Goal: Use online tool/utility: Utilize a website feature to perform a specific function

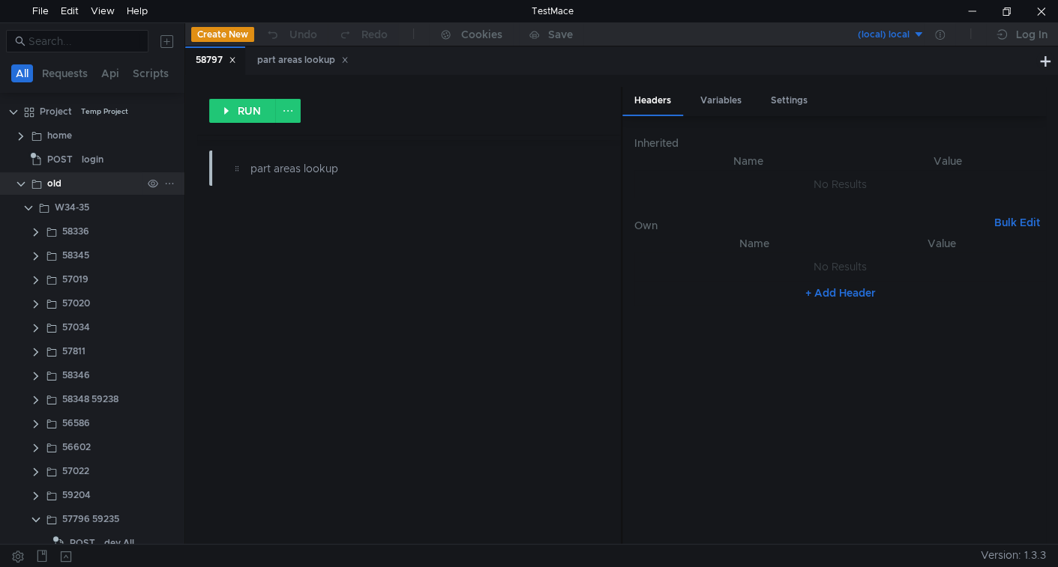
click at [23, 188] on clr-icon at bounding box center [21, 184] width 12 height 12
click at [20, 183] on clr-icon at bounding box center [21, 184] width 12 height 12
click at [22, 188] on clr-icon at bounding box center [21, 184] width 12 height 12
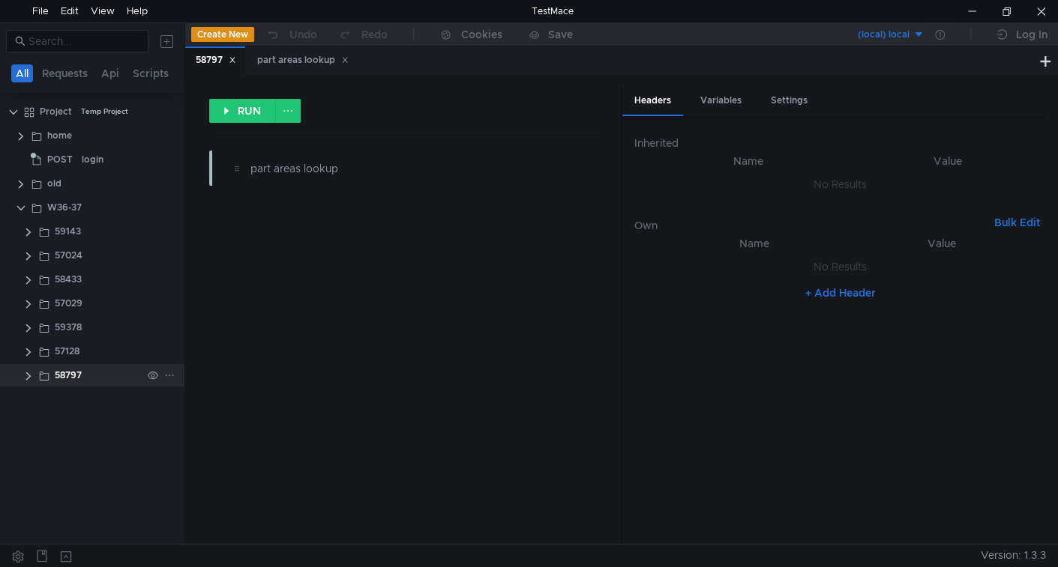
click at [25, 375] on clr-icon at bounding box center [28, 376] width 12 height 12
click at [103, 406] on div "part areas lookup" at bounding box center [129, 399] width 78 height 22
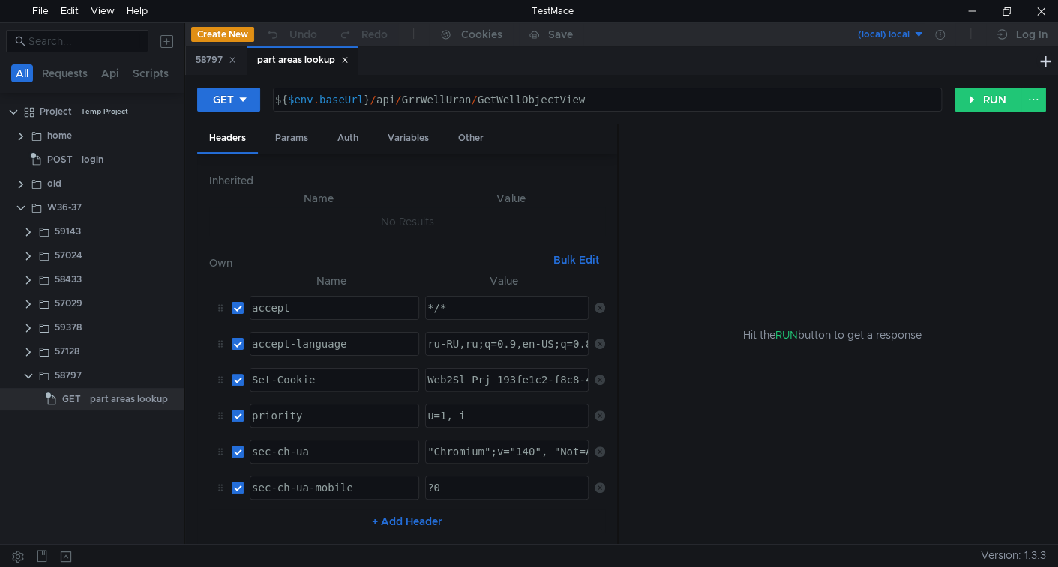
click at [381, 101] on div "${ $env . baseUrl } / api / GrrWellUran / GetWellObjectView" at bounding box center [605, 112] width 667 height 36
drag, startPoint x: 381, startPoint y: 101, endPoint x: 599, endPoint y: 103, distance: 218.1
click at [599, 103] on div "${ $env . baseUrl } / api / GrrWellUran / GetWellObjectView" at bounding box center [605, 112] width 667 height 36
paste textarea "wells/lookups"
click at [236, 61] on icon at bounding box center [232, 59] width 7 height 7
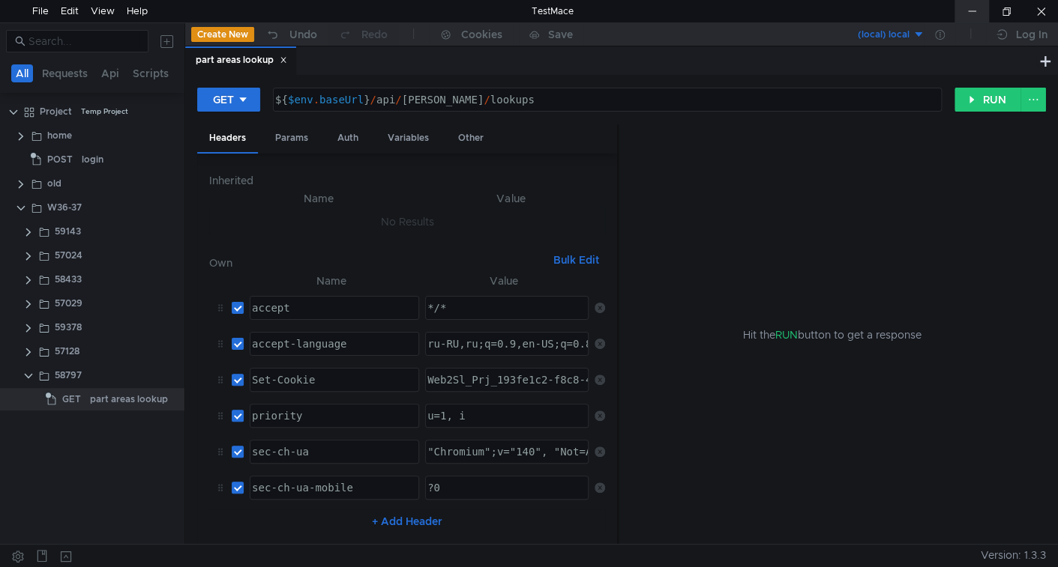
click at [963, 10] on div at bounding box center [971, 11] width 34 height 22
click at [338, 142] on div "Auth" at bounding box center [347, 138] width 45 height 28
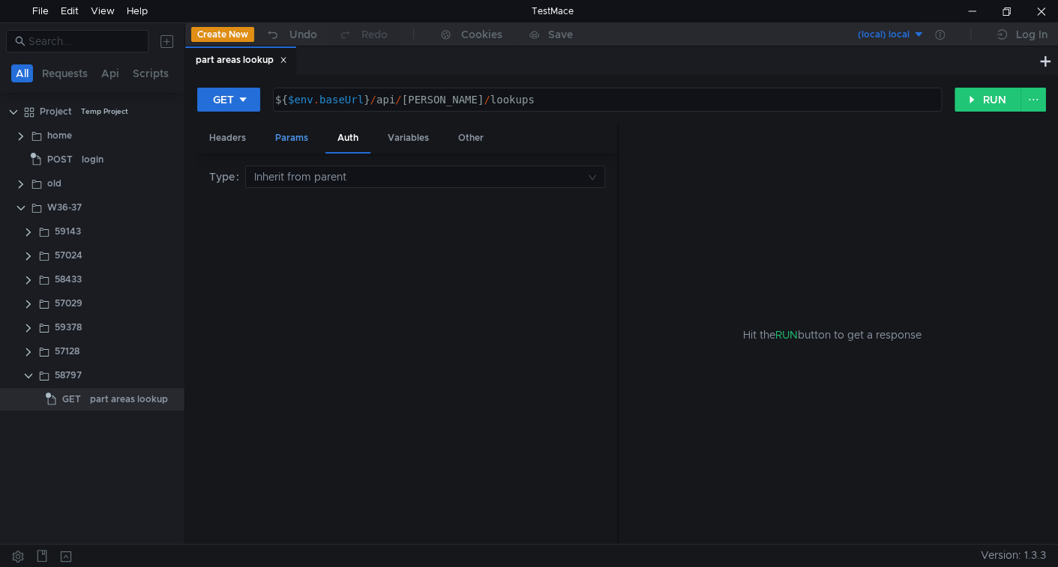
click at [295, 143] on div "Params" at bounding box center [291, 138] width 57 height 28
click at [224, 142] on div "Headers" at bounding box center [227, 138] width 61 height 28
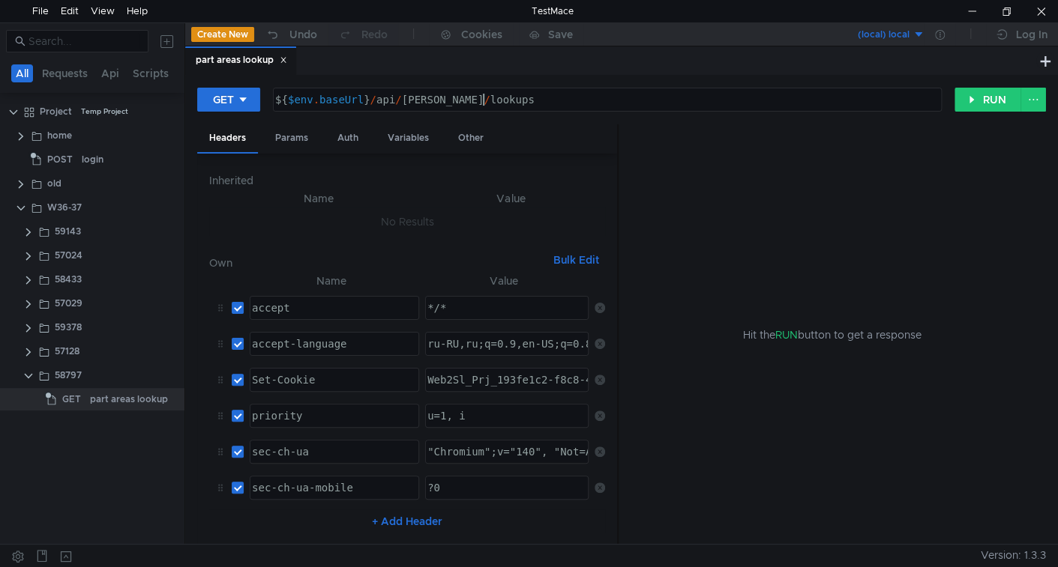
click at [533, 101] on div "${ $env . baseUrl } / api / wells / lookups" at bounding box center [605, 112] width 667 height 36
paste textarea "lookups/parts/{partId}/area"
click at [580, 97] on div "${ $env . baseUrl } / api / wells / lookups / lookups / parts / {partId} / area" at bounding box center [605, 112] width 667 height 36
paste textarea "79882ef2-0023-49f1-af1c-adc5885f2e24"
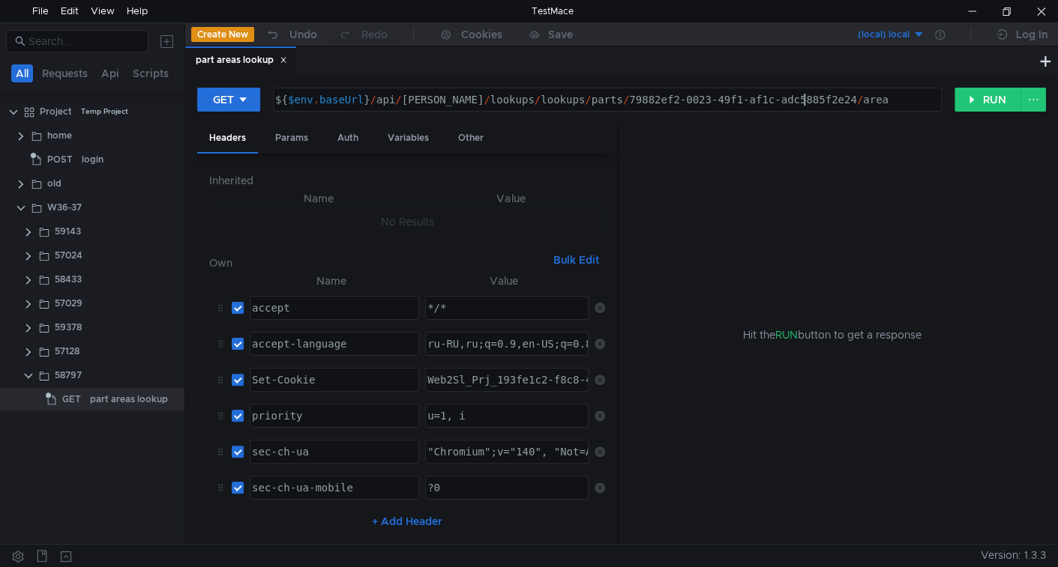
click at [595, 94] on div "${ $env . baseUrl } / api / wells / lookups / lookups / parts / 79882ef2-0023-4…" at bounding box center [605, 112] width 667 height 36
drag, startPoint x: 595, startPoint y: 93, endPoint x: 768, endPoint y: 104, distance: 173.5
click at [768, 104] on div "${ $env . baseUrl } / api / wells / lookups / lookups / parts / 79882ef2-0023-4…" at bounding box center [605, 112] width 667 height 36
paste textarea "fe6a9274-9eca-4324-95bc-06b1c55f4a3d"
type textarea "${$env.baseUrl}/api/wells/lookups/lookups/parts/fe6a9274-9eca-4324-95bc-06b1c55…"
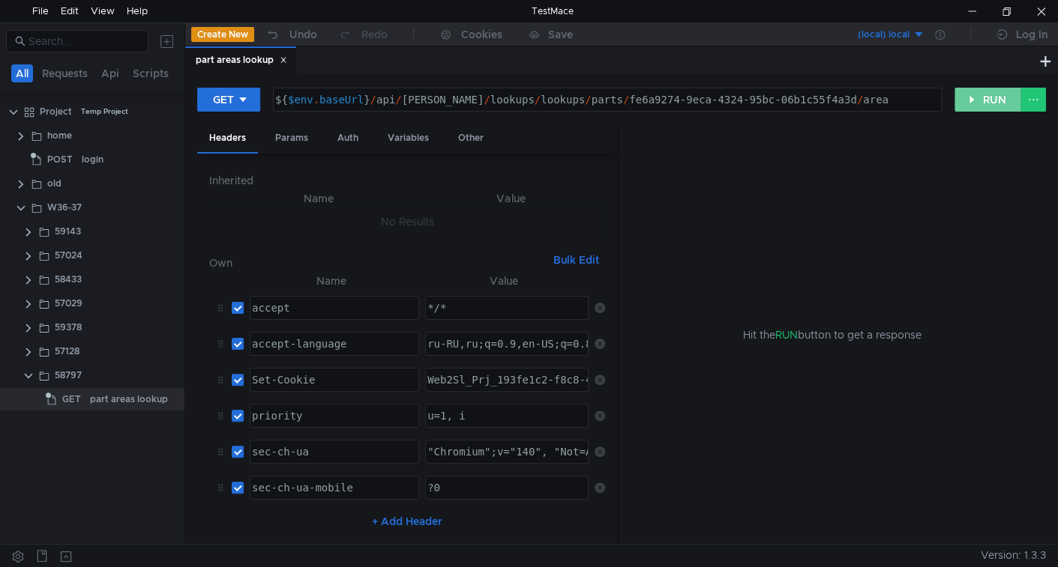
click at [984, 99] on button "RUN" at bounding box center [987, 100] width 67 height 24
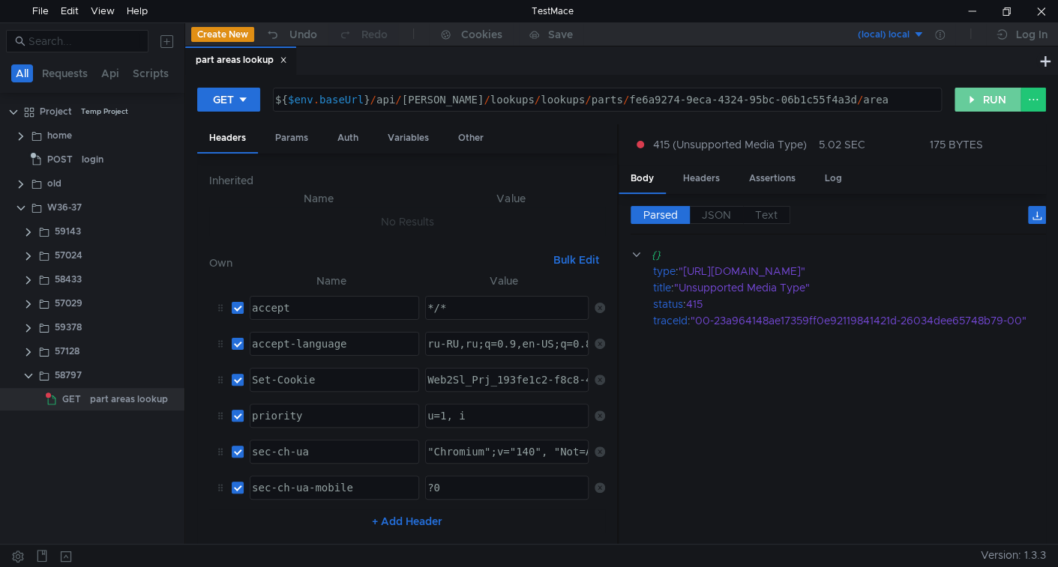
click at [974, 99] on button "RUN" at bounding box center [987, 100] width 67 height 24
click at [968, 101] on button "RUN" at bounding box center [987, 100] width 67 height 24
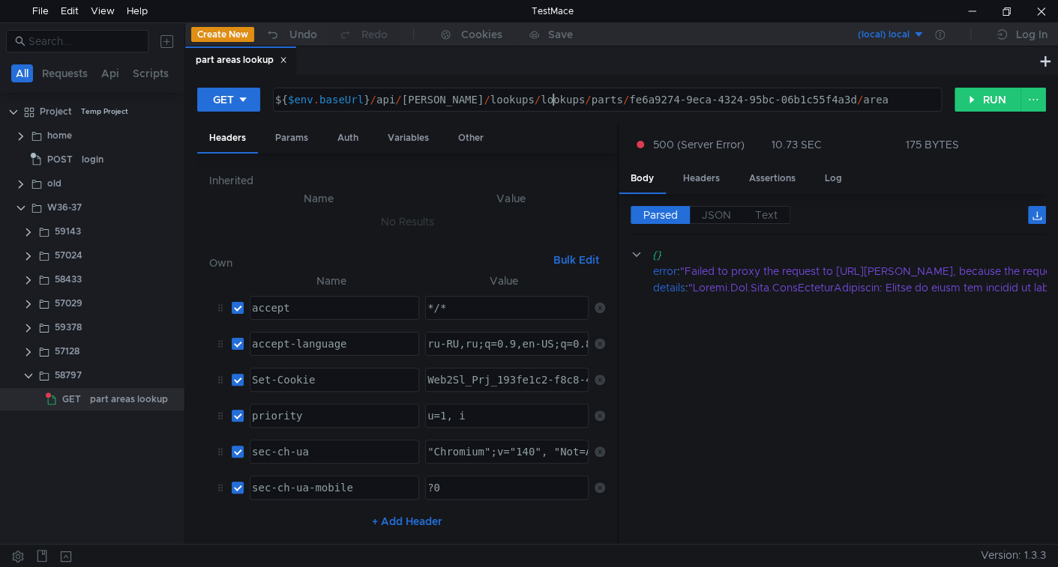
click at [553, 103] on div "${ $env . baseUrl } / api / wells / lookups / lookups / parts / fe6a9274-9eca-4…" at bounding box center [605, 112] width 667 height 36
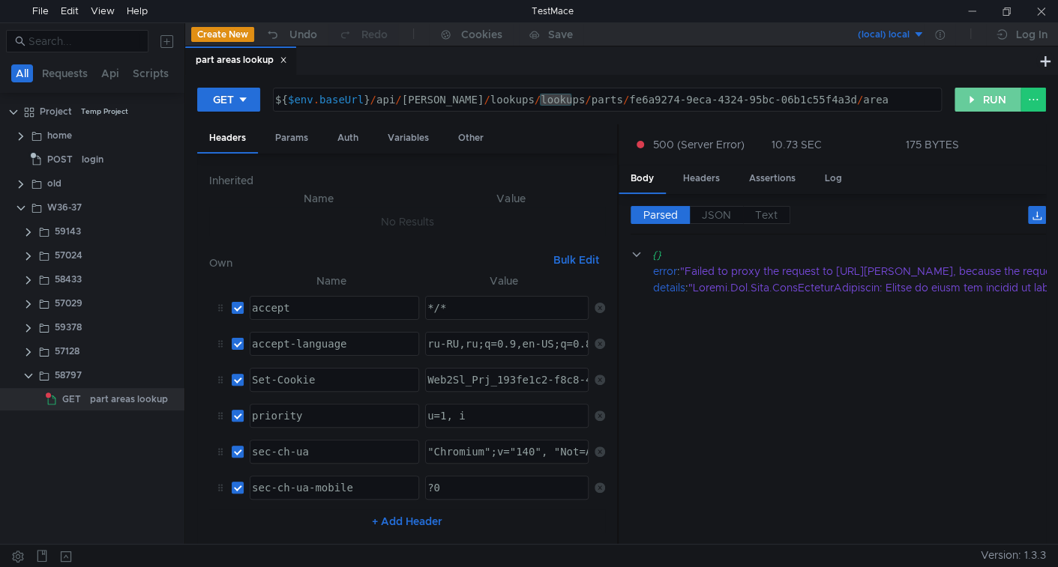
drag, startPoint x: 987, startPoint y: 98, endPoint x: 827, endPoint y: 198, distance: 188.9
click at [986, 99] on button "RUN" at bounding box center [987, 100] width 67 height 24
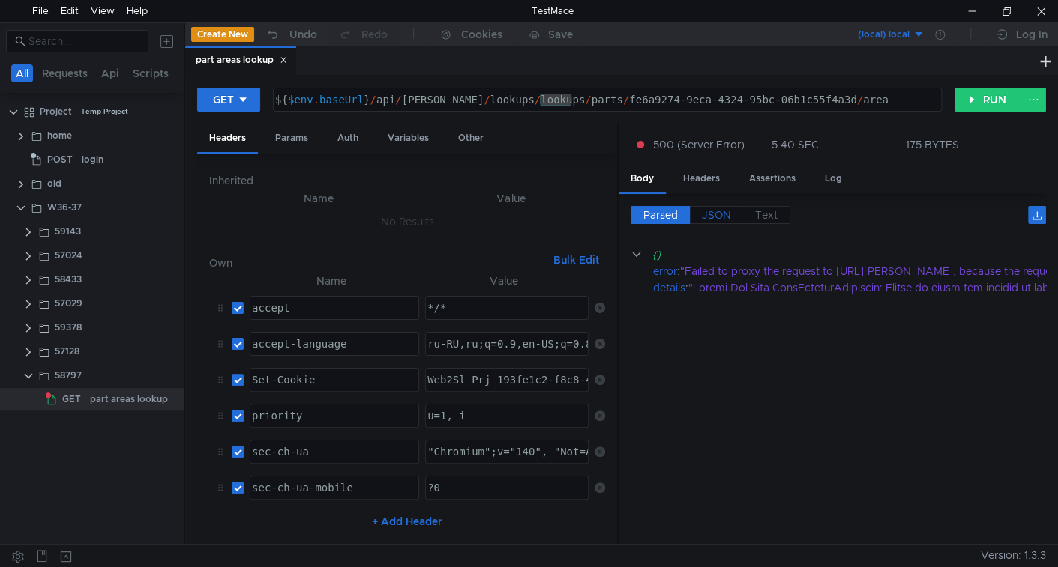
click at [723, 211] on span "JSON" at bounding box center [716, 214] width 29 height 13
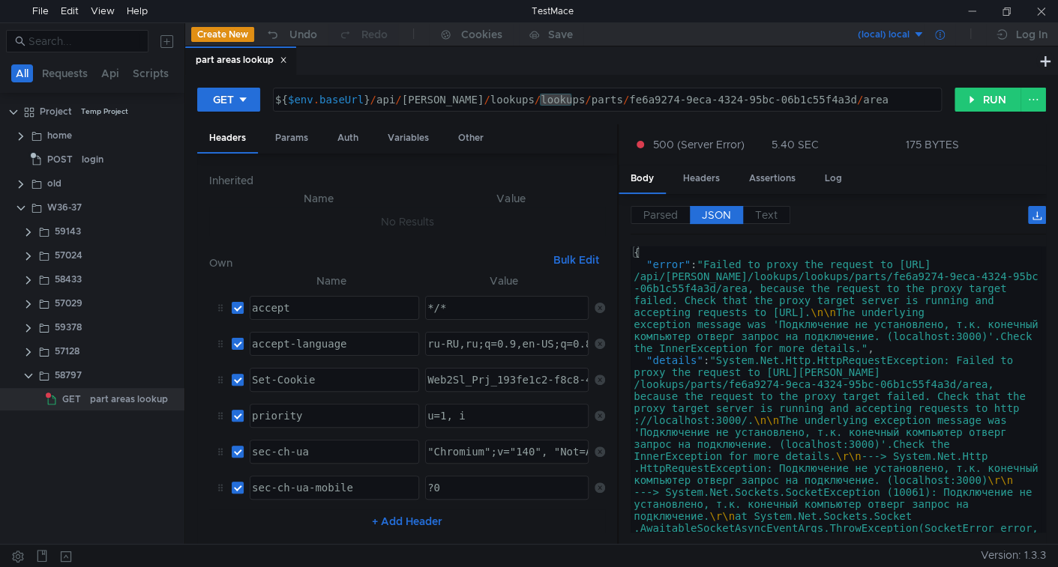
click at [942, 33] on icon at bounding box center [940, 35] width 10 height 10
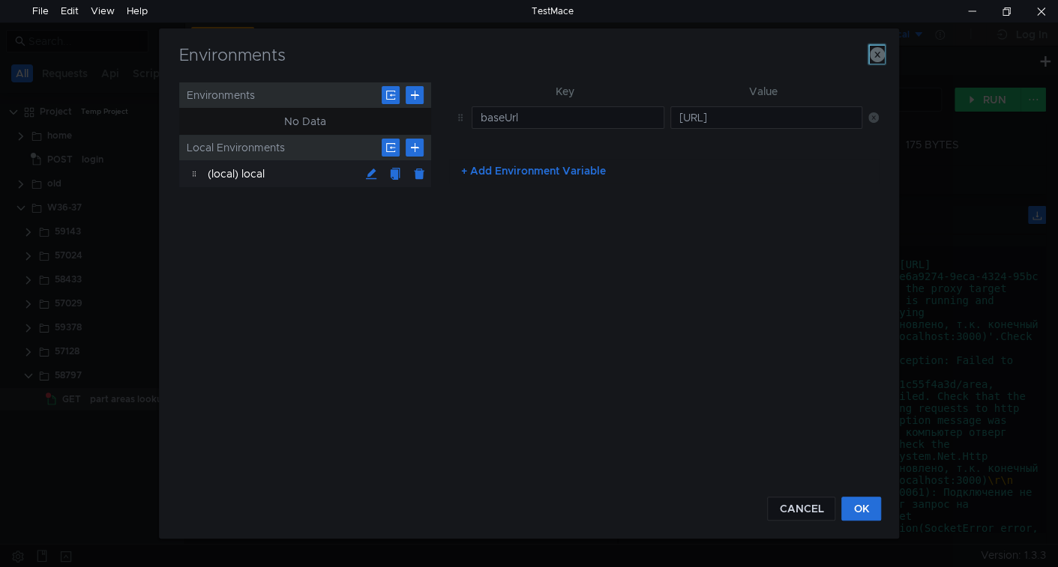
click at [878, 60] on icon "button" at bounding box center [876, 54] width 15 height 15
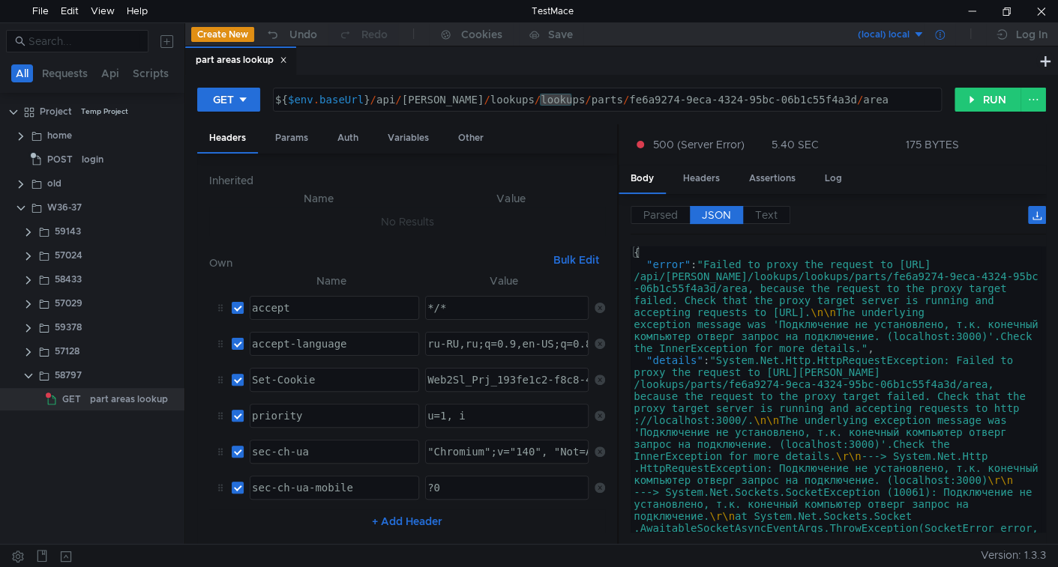
click at [942, 39] on div at bounding box center [939, 34] width 31 height 24
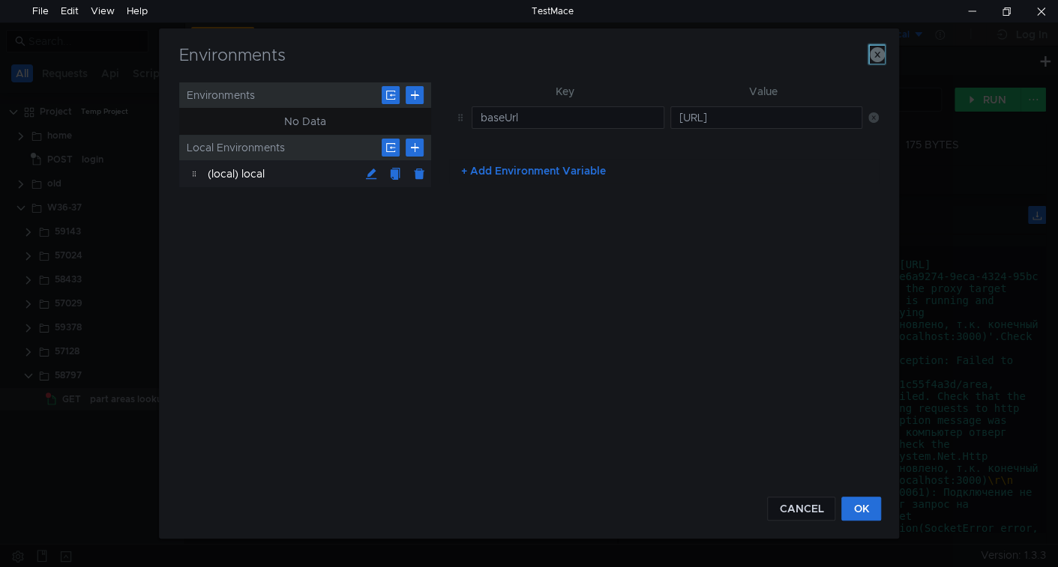
click at [875, 55] on icon "button" at bounding box center [876, 54] width 15 height 15
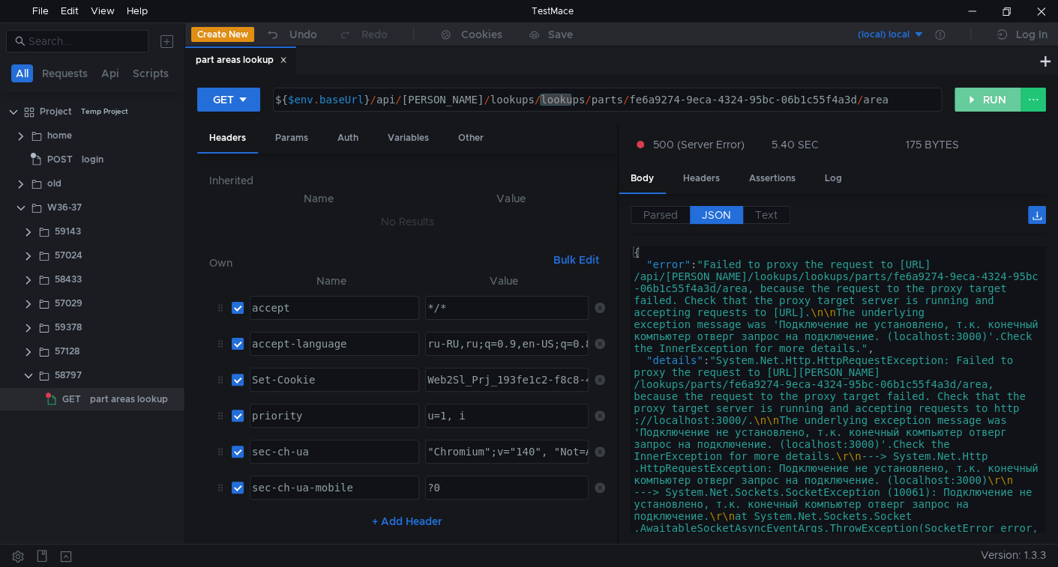
click at [992, 94] on button "RUN" at bounding box center [987, 100] width 67 height 24
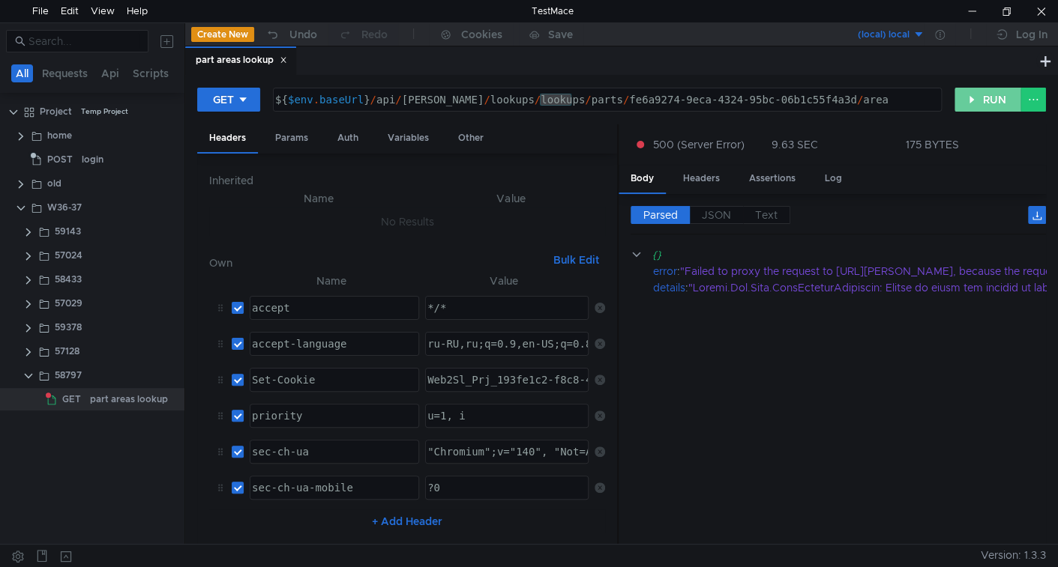
click at [982, 96] on button "RUN" at bounding box center [987, 100] width 67 height 24
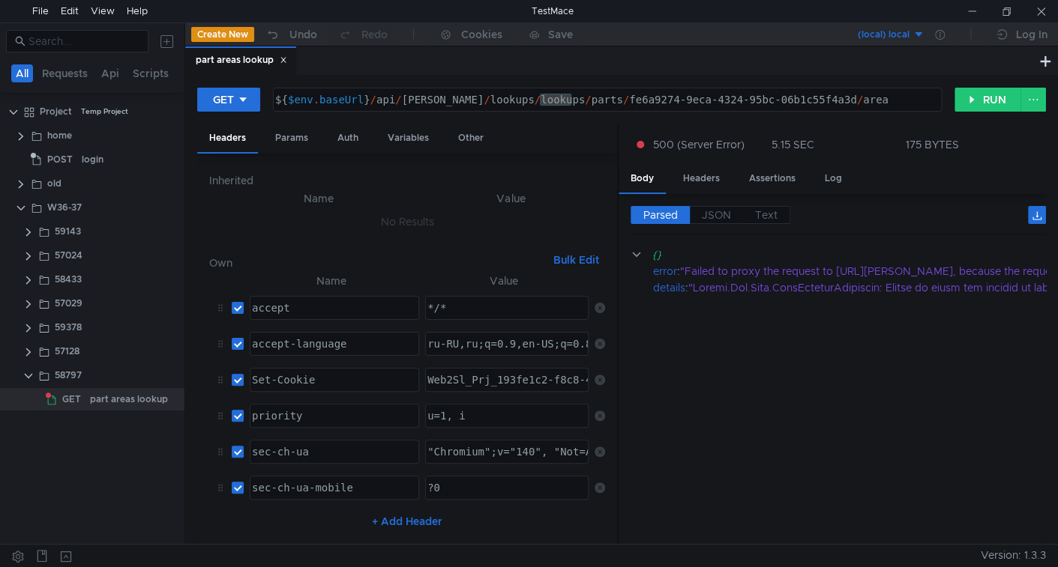
scroll to position [0, 14]
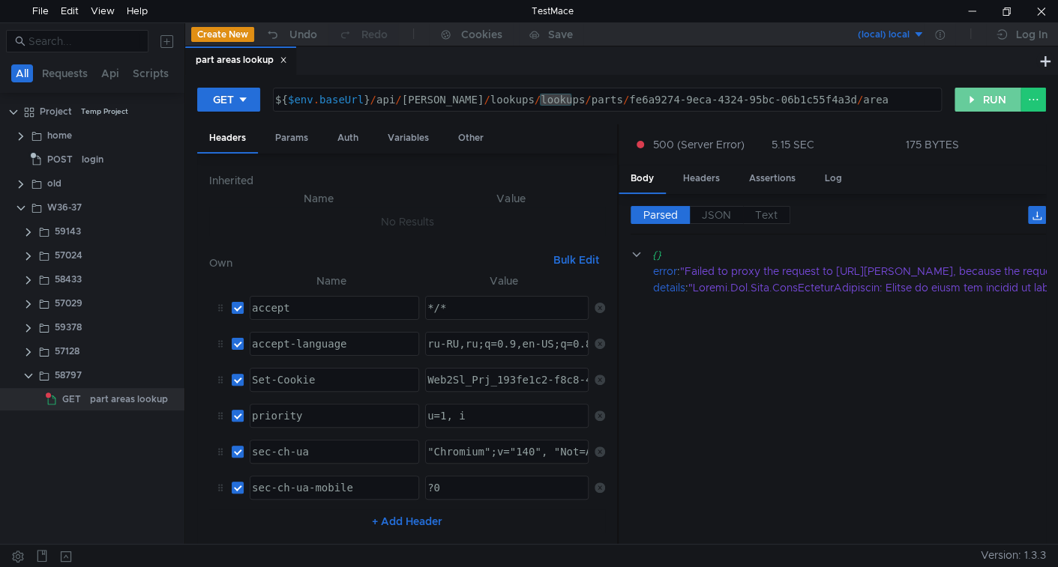
click at [996, 103] on button "RUN" at bounding box center [987, 100] width 67 height 24
click at [936, 36] on icon at bounding box center [940, 35] width 10 height 10
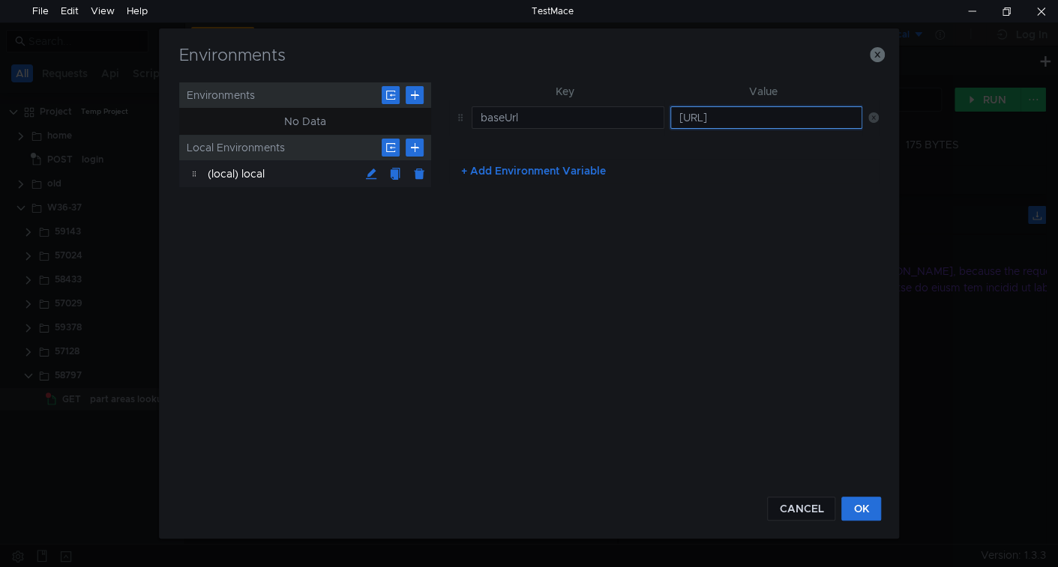
click at [704, 115] on input "https://localhost:54027" at bounding box center [766, 117] width 193 height 22
click at [796, 501] on button "CANCEL" at bounding box center [801, 509] width 68 height 24
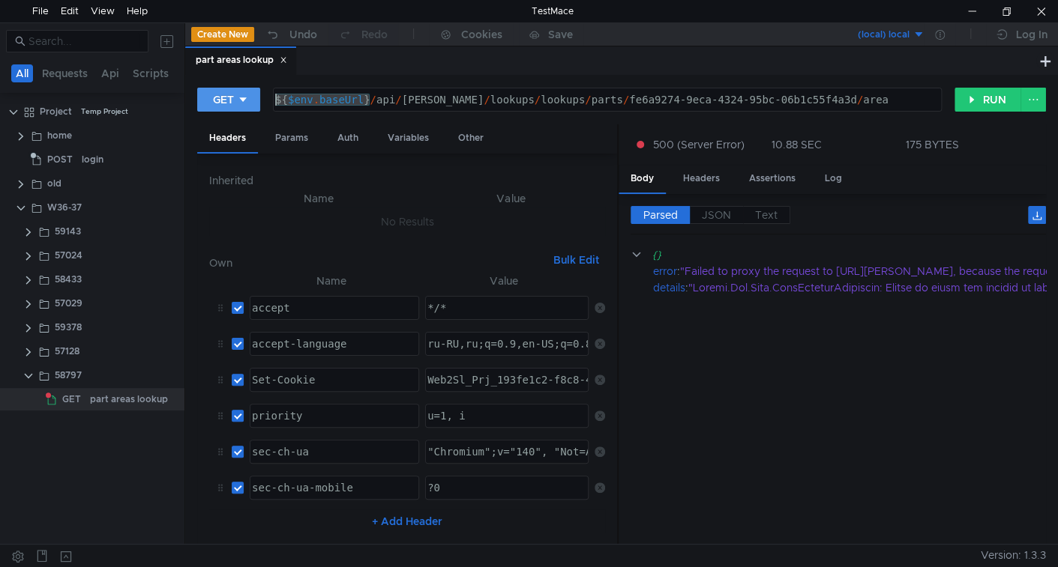
drag, startPoint x: 370, startPoint y: 100, endPoint x: 217, endPoint y: 95, distance: 153.7
click at [217, 95] on div "GET ${$env.baseUrl}/api/wells/lookups/lookups/parts/fe6a9274-9eca-4324-95bc-06b…" at bounding box center [575, 99] width 757 height 25
paste textarea "https://localhost:54027"
click at [498, 96] on div "${ $env . baseUrl } / api / wells / lookups / lookups / parts / fe6a9274-9eca-4…" at bounding box center [605, 112] width 667 height 36
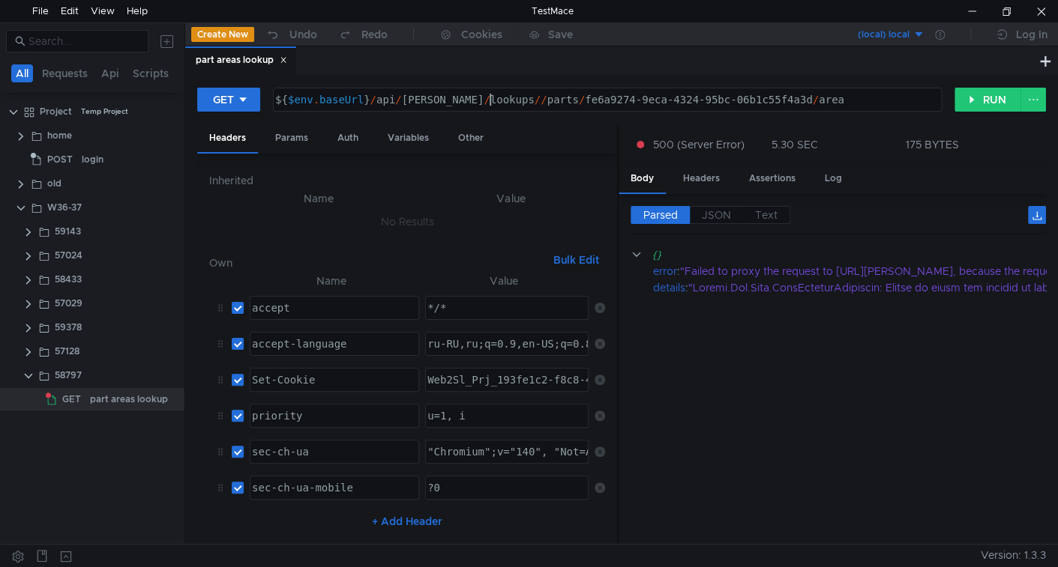
type textarea "${$env.baseUrl}/api/wells/lookups/parts/fe6a9274-9eca-4324-95bc-06b1c55f4a3d/ar…"
click at [988, 103] on button "RUN" at bounding box center [987, 100] width 67 height 24
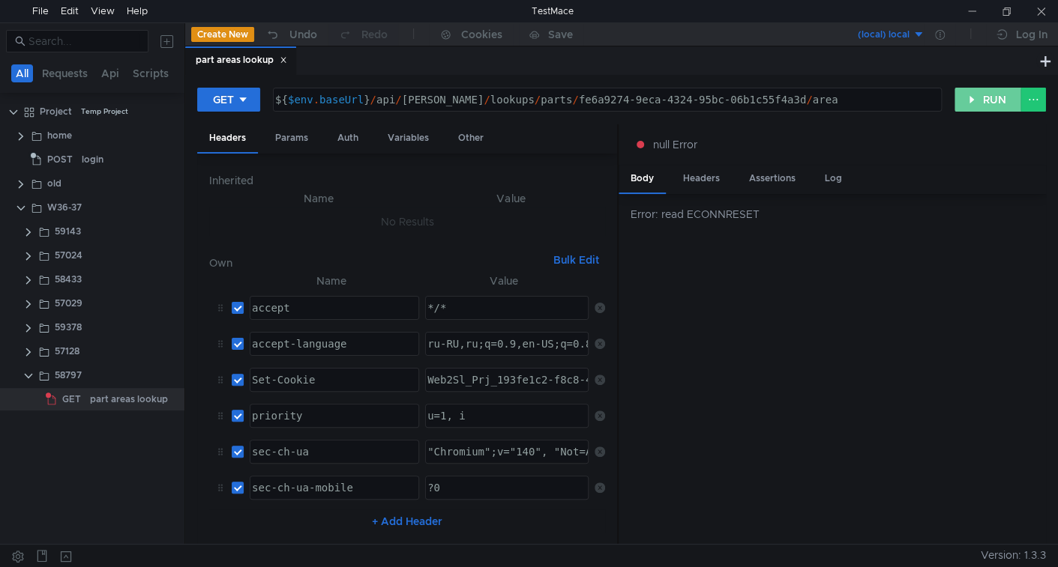
click at [971, 91] on button "RUN" at bounding box center [987, 100] width 67 height 24
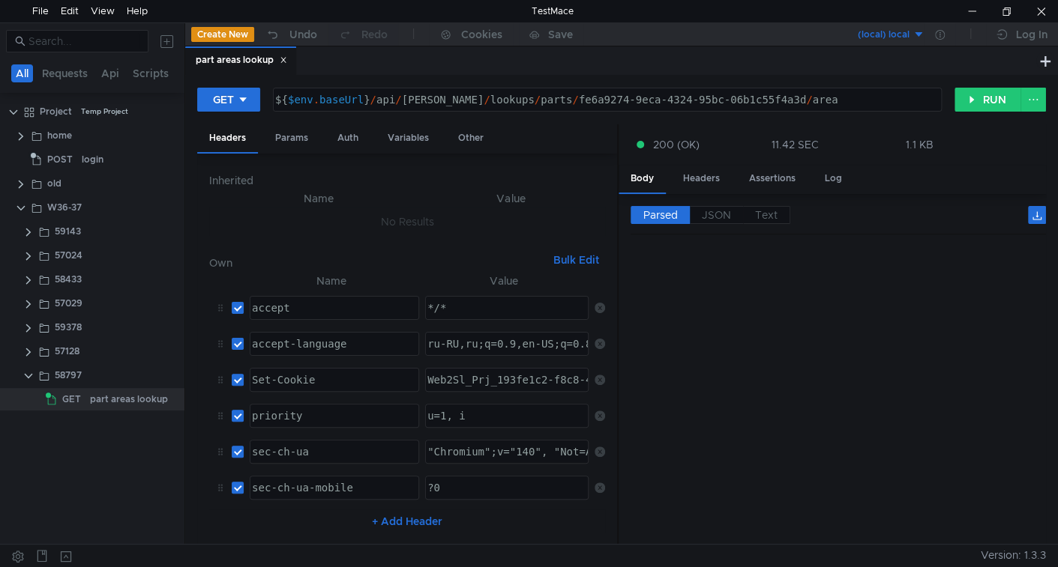
scroll to position [522, 0]
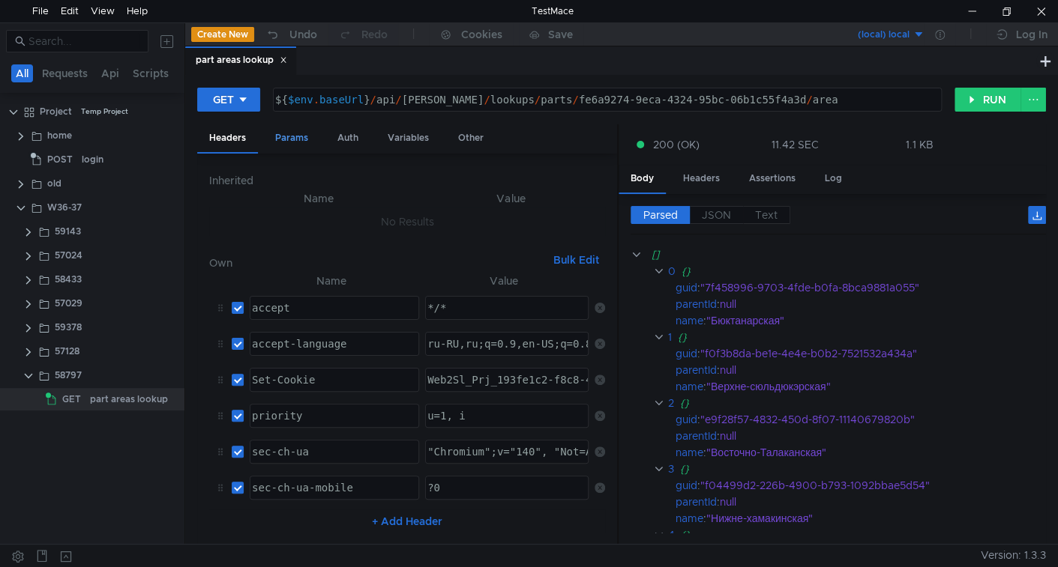
click at [299, 144] on div "Params" at bounding box center [291, 138] width 57 height 28
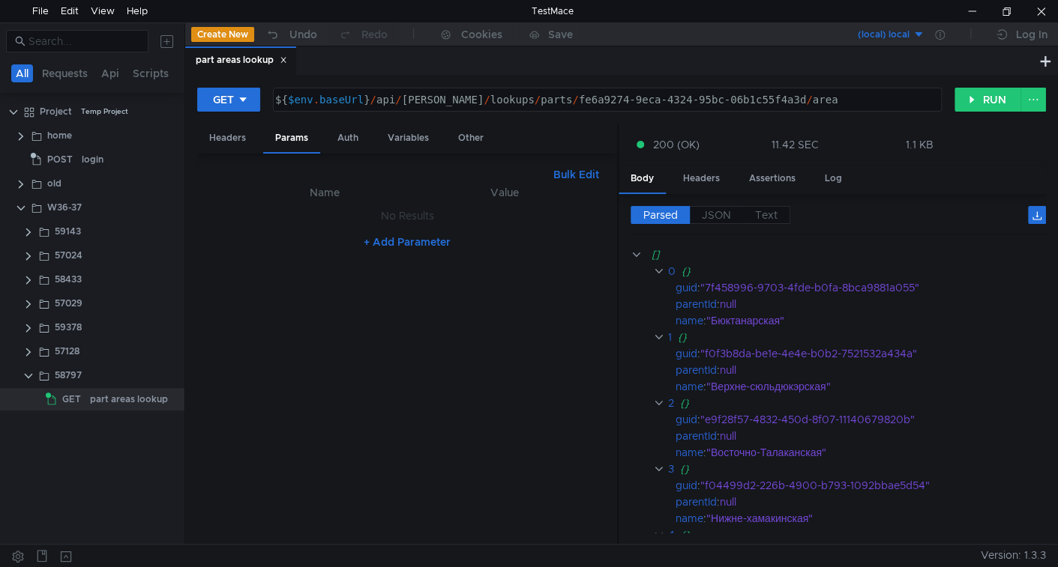
click at [573, 169] on button "Bulk Edit" at bounding box center [576, 175] width 58 height 18
click at [442, 253] on div at bounding box center [407, 370] width 396 height 373
type textarea "skip:1"
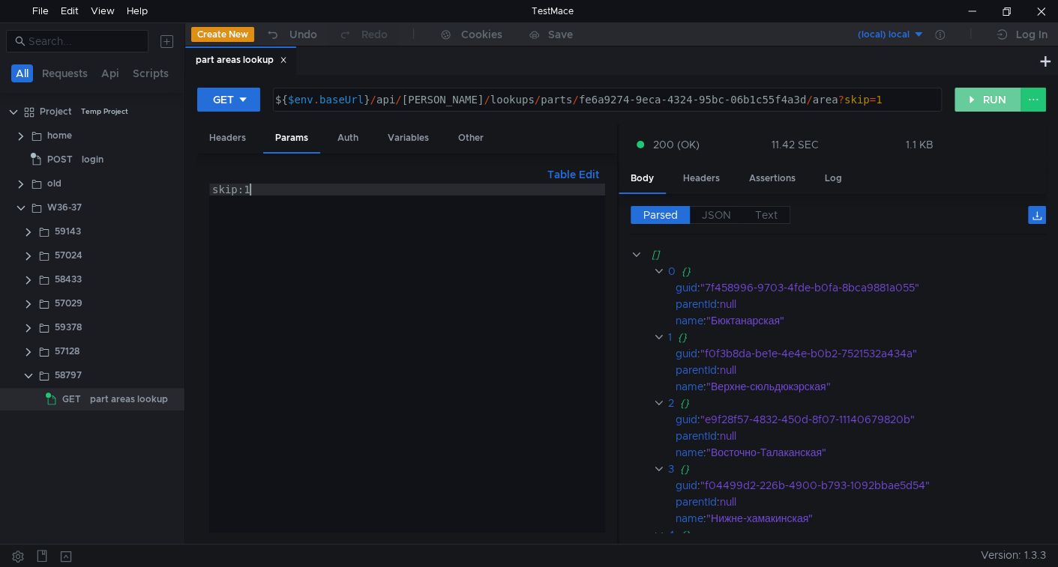
click at [998, 95] on button "RUN" at bounding box center [987, 100] width 67 height 24
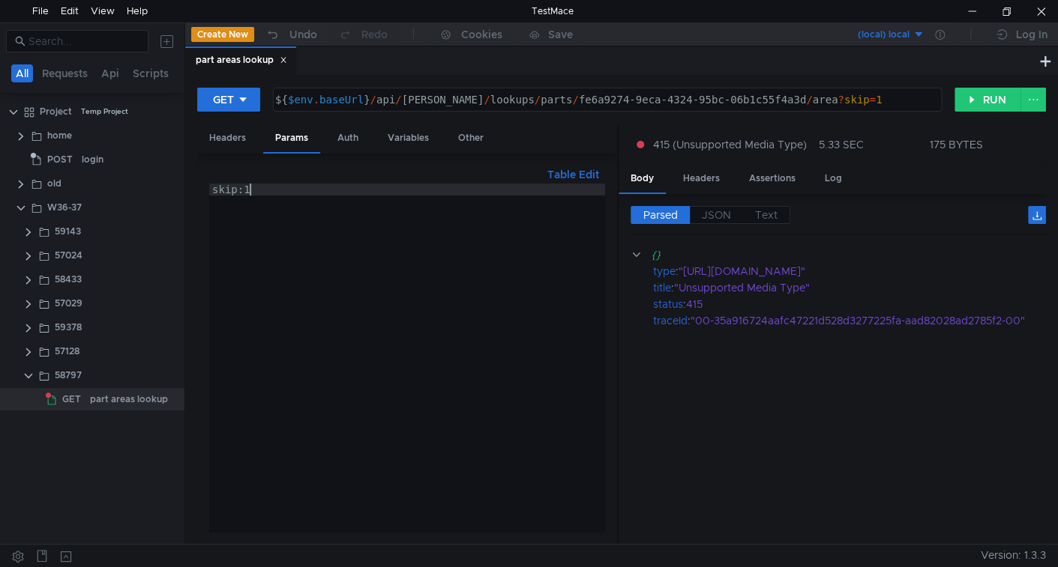
click at [347, 187] on div "skip:1" at bounding box center [407, 370] width 396 height 373
click at [988, 94] on button "RUN" at bounding box center [987, 100] width 67 height 24
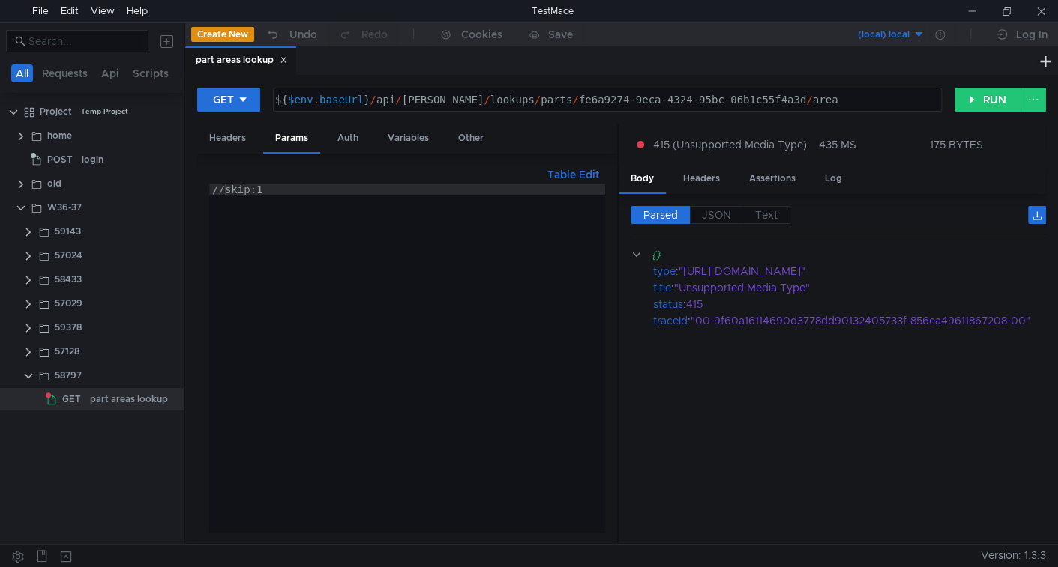
click at [579, 175] on button "Table Edit" at bounding box center [573, 175] width 64 height 18
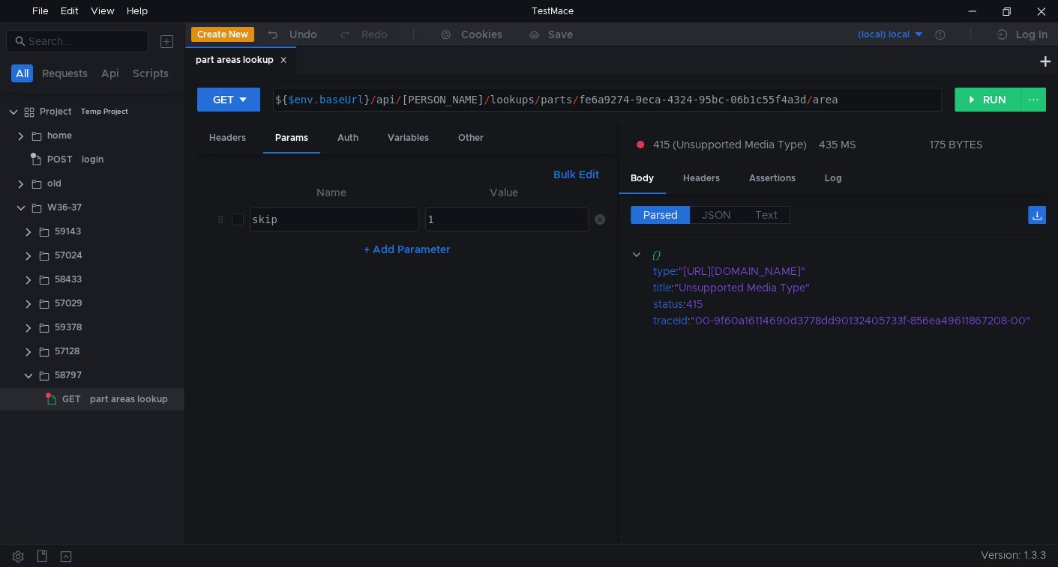
click at [579, 175] on button "Bulk Edit" at bounding box center [576, 175] width 58 height 18
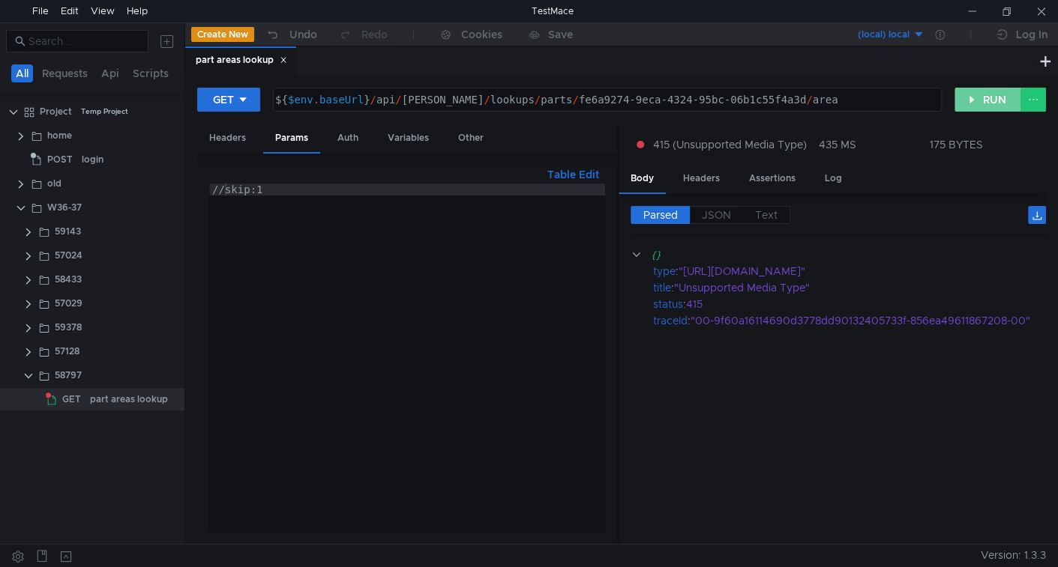
click at [986, 100] on button "RUN" at bounding box center [987, 100] width 67 height 24
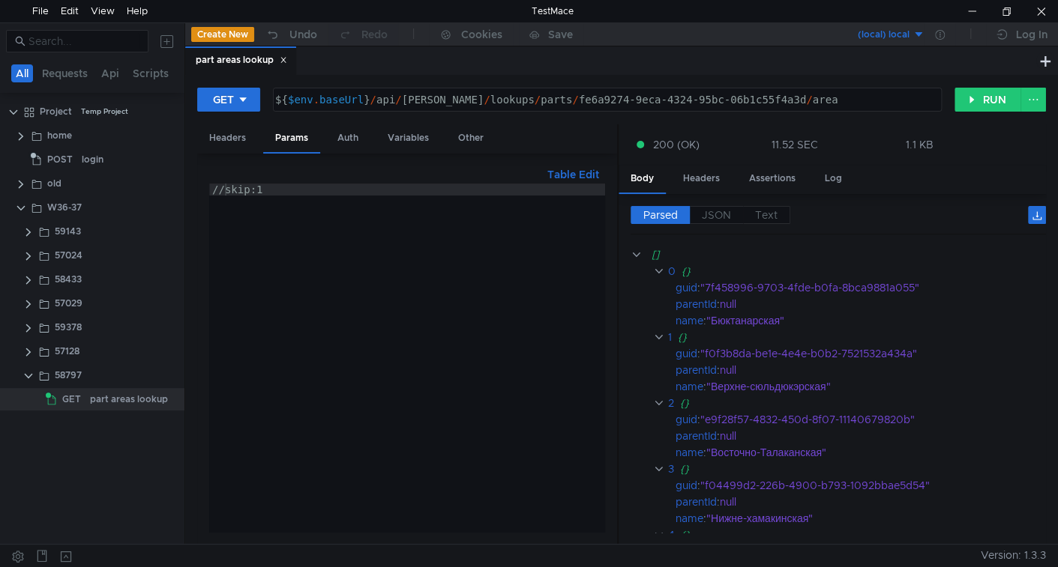
click at [227, 192] on div "//skip:1" at bounding box center [407, 370] width 396 height 373
type textarea "skip:1"
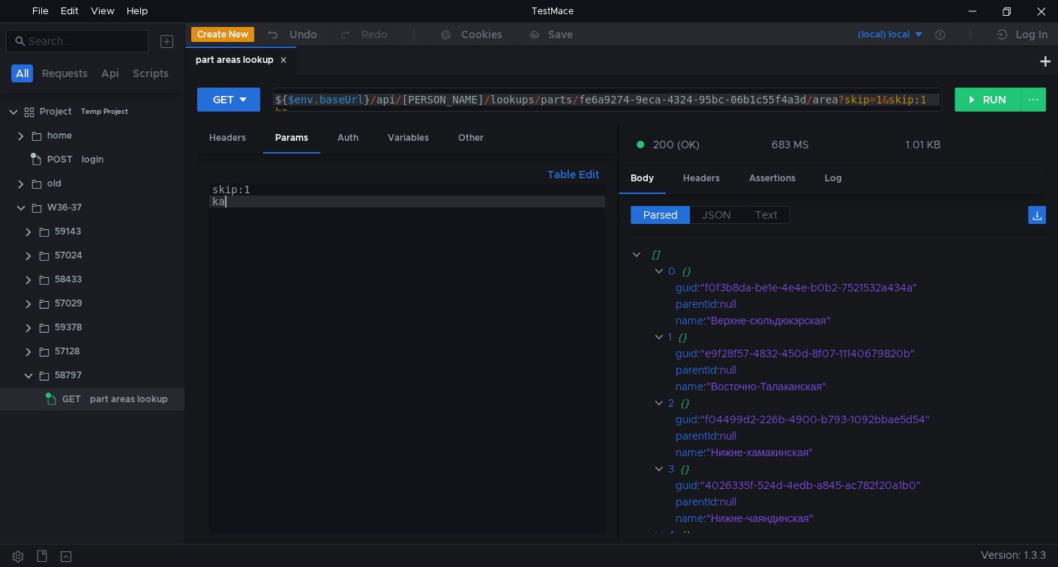
type textarea "k"
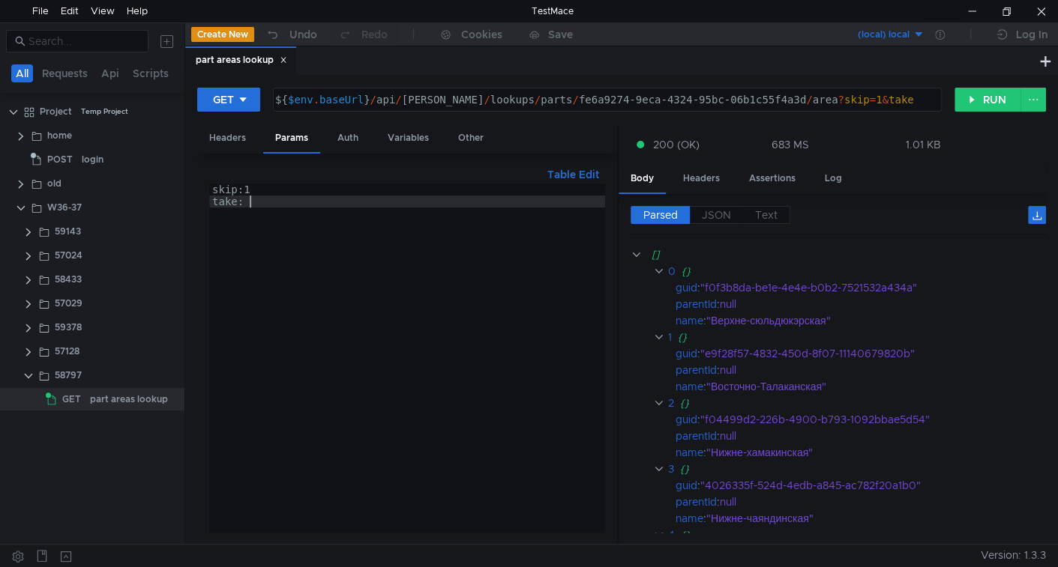
type textarea "take:1"
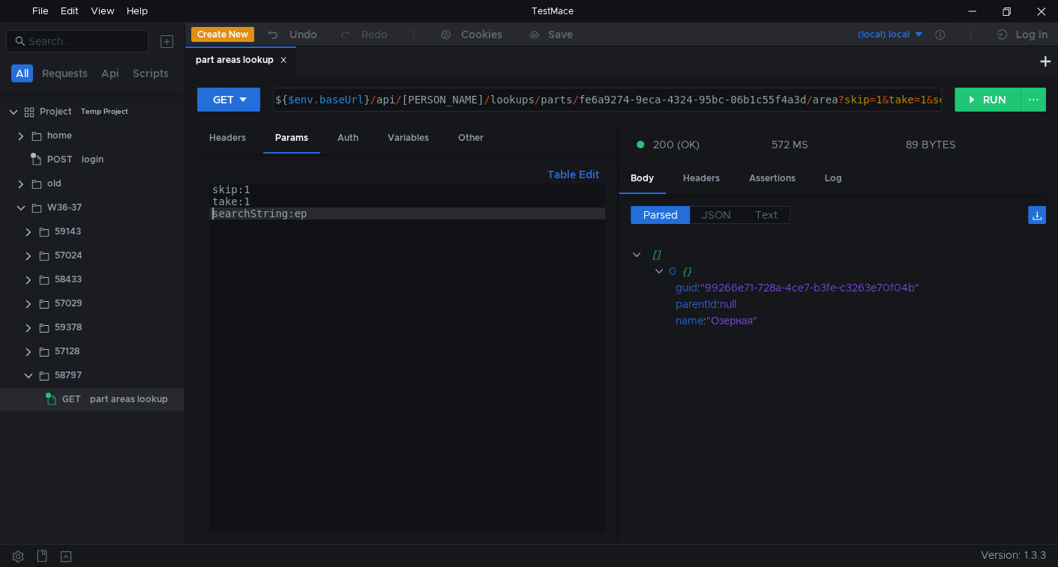
type textarea "searchString:ер"
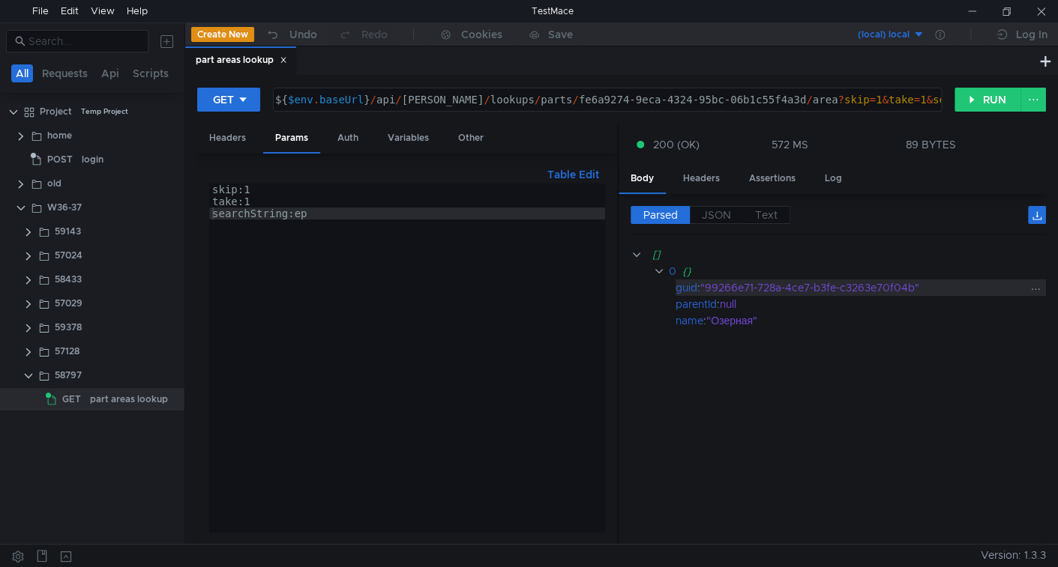
click at [729, 289] on div ""99266e71-728a-4ce7-b3fe-c3263e70f04b"" at bounding box center [863, 288] width 326 height 16
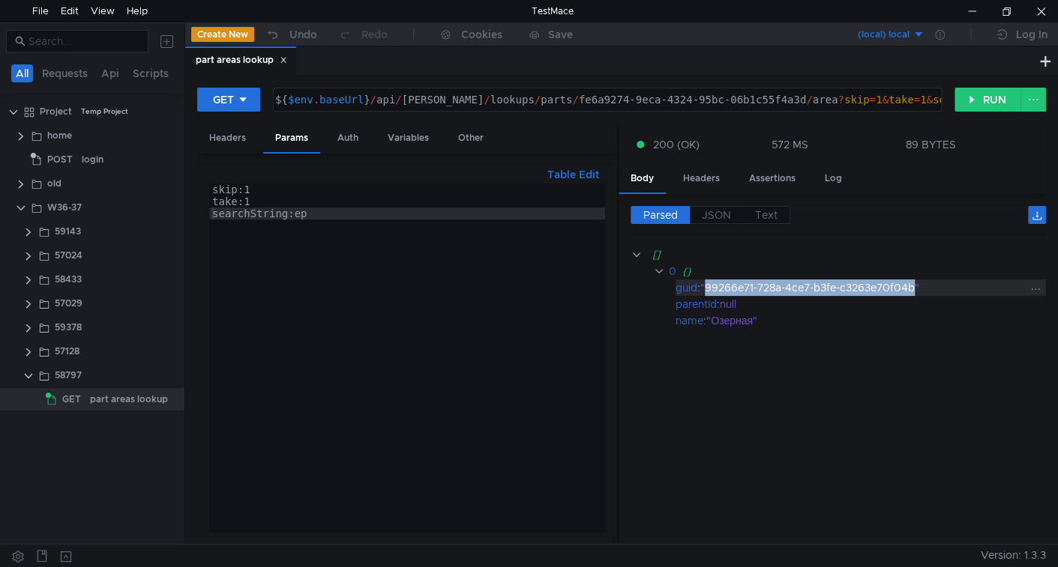
drag, startPoint x: 729, startPoint y: 289, endPoint x: 647, endPoint y: 274, distance: 83.8
click at [881, 282] on div ""99266e71-728a-4ce7-b3fe-c3263e70f04b"" at bounding box center [863, 288] width 326 height 16
copy div "99266e71-728a-4ce7-b3fe-c3263e70f04b"
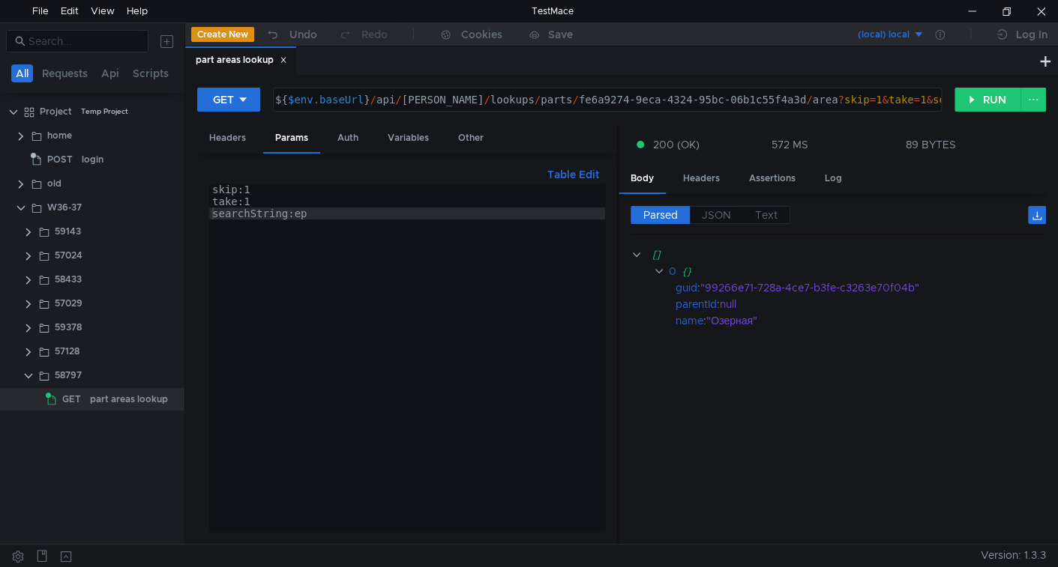
click at [388, 213] on div "skip:1 take:1 searchString:ер" at bounding box center [407, 370] width 396 height 373
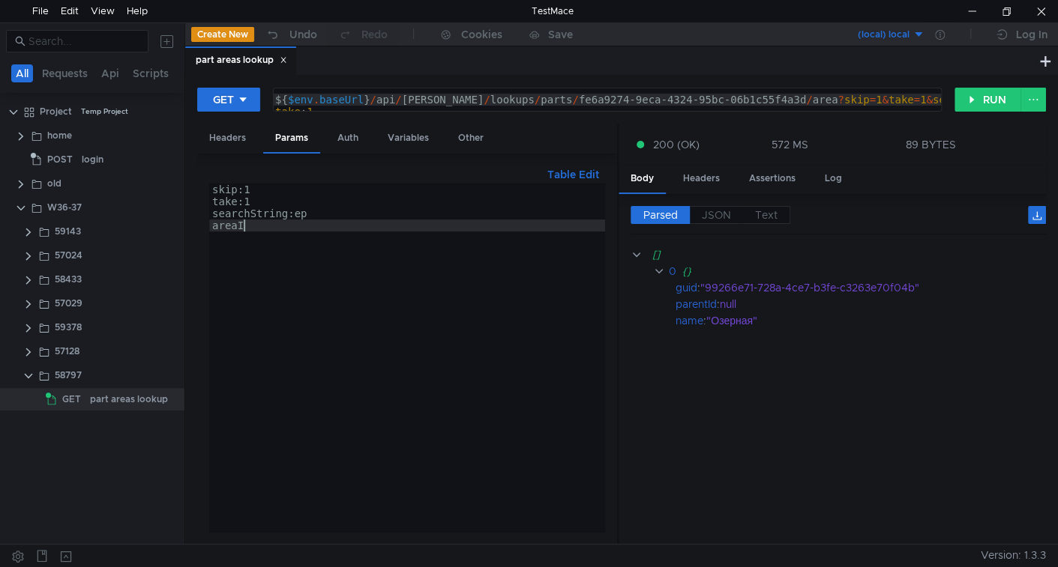
scroll to position [0, 1]
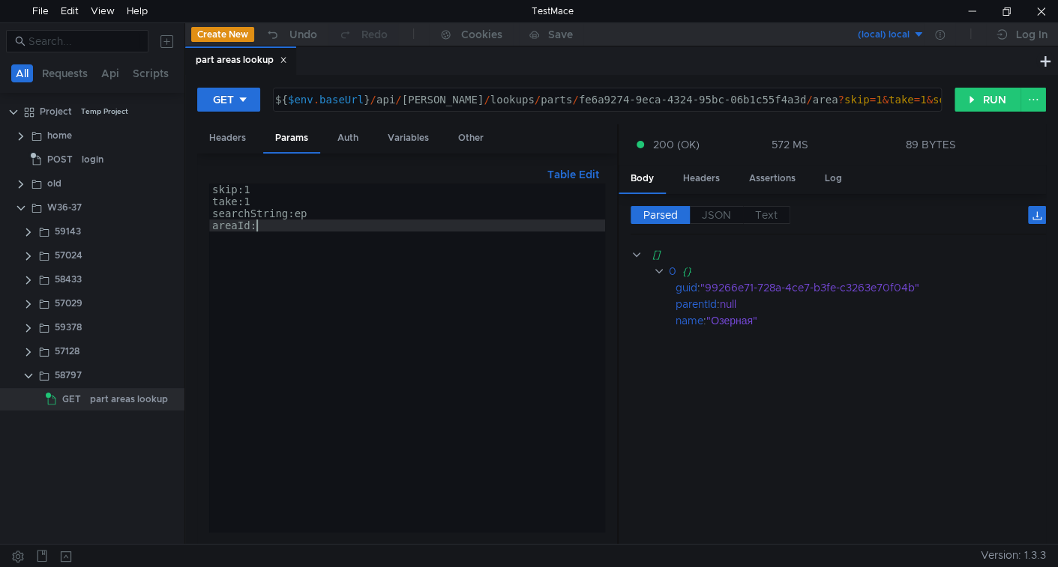
paste textarea "99266e71-728a-4ce7-b3fe-c3263e70f04b"
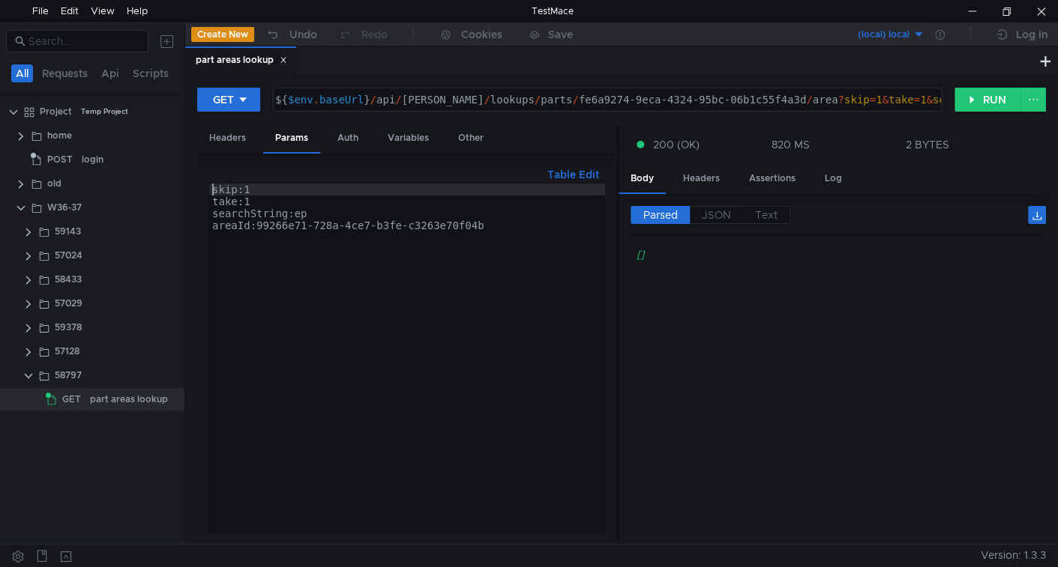
scroll to position [0, 0]
type textarea "//skip:1"
click at [107, 398] on div "part areas lookup" at bounding box center [129, 399] width 78 height 22
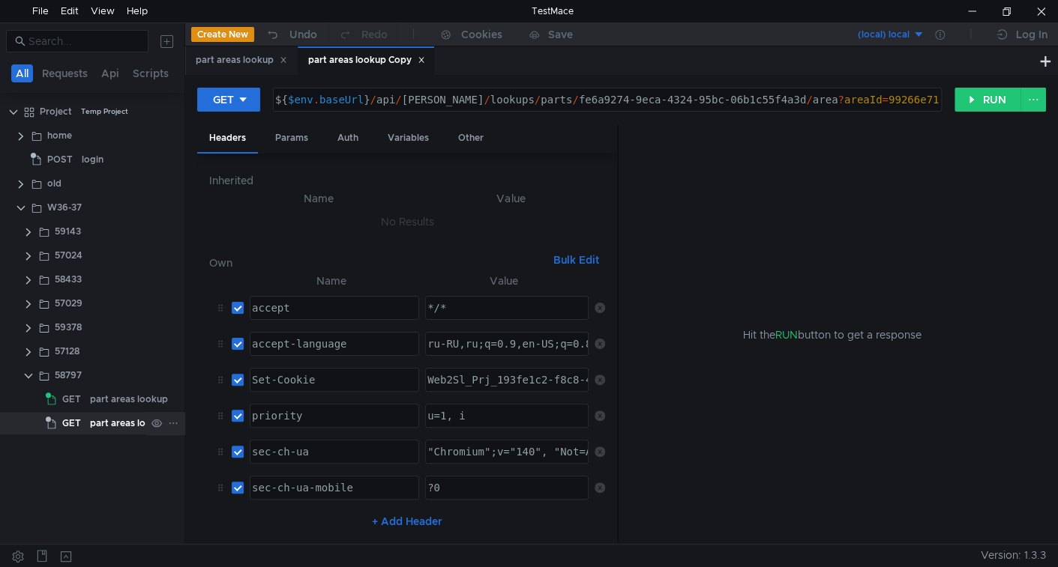
click at [138, 426] on div "part areas lookup Copy" at bounding box center [141, 423] width 103 height 22
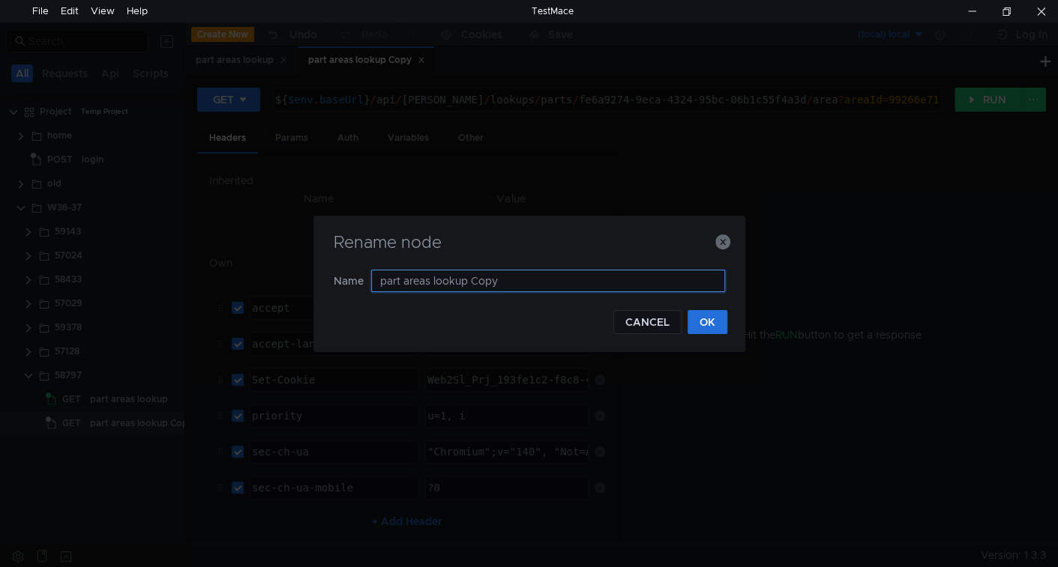
paste input "construction-plans"
type input "construction plans"
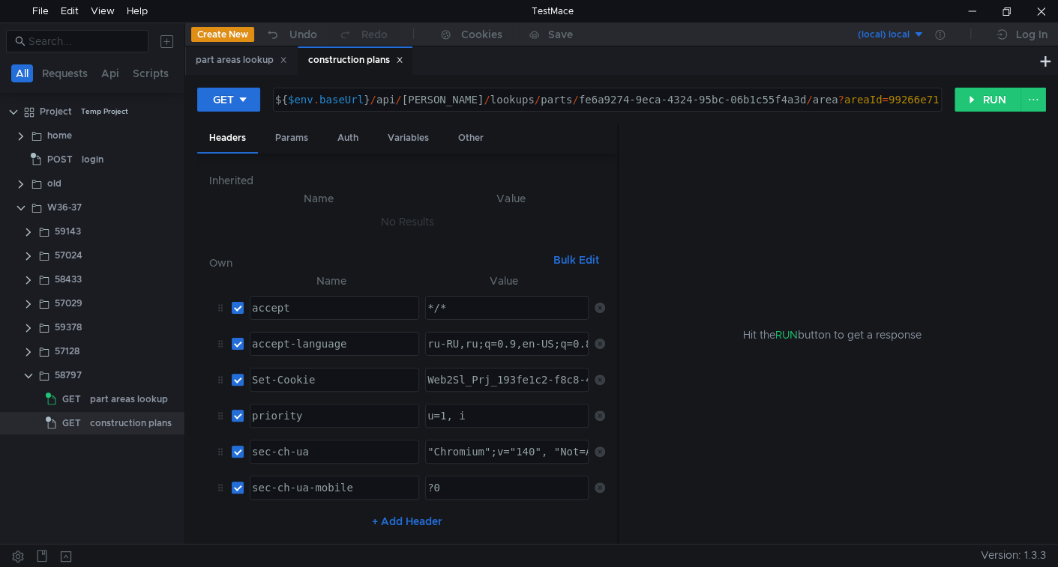
click at [503, 100] on div "${ $env . baseUrl } / api / wells / lookups / parts / fe6a9274-9eca-4324-95bc-0…" at bounding box center [668, 112] width 793 height 36
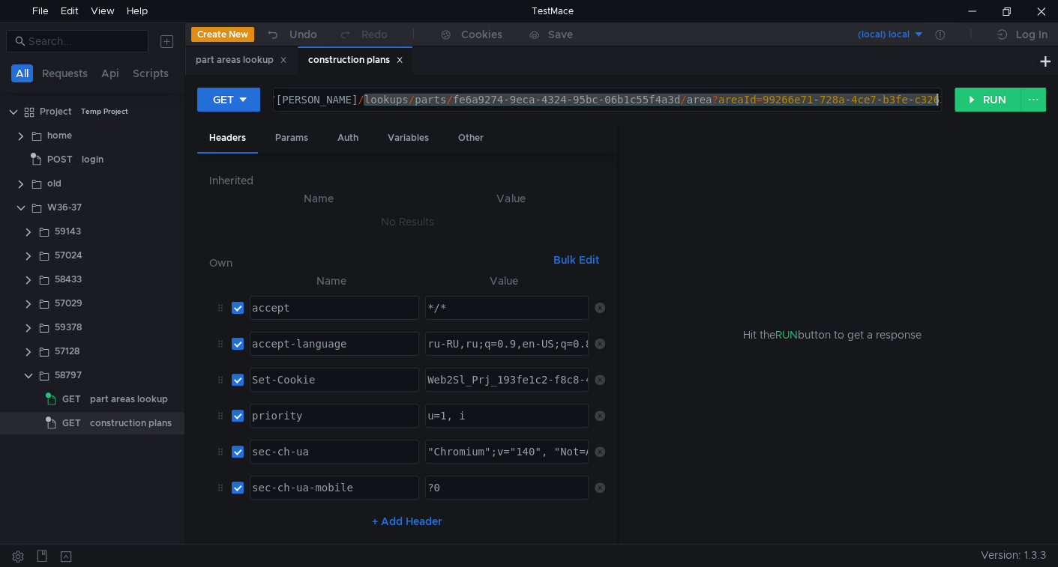
drag, startPoint x: 503, startPoint y: 100, endPoint x: 1055, endPoint y: 103, distance: 552.4
click at [1055, 103] on div "GET ${$env.baseUrl}/api/wells/lookups/parts/fe6a9274-9eca-4324-95bc-06b1c55f4a3…" at bounding box center [621, 309] width 872 height 469
paste textarea "construction-plans"
type textarea "${$env.baseUrl}/api/wells/lookups/construction-plans"
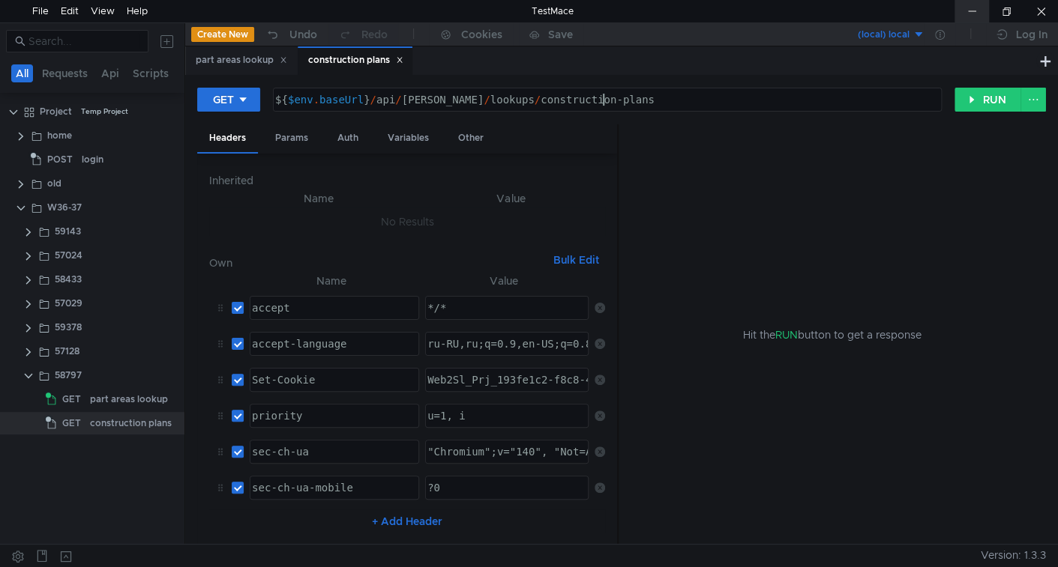
click at [975, 10] on div at bounding box center [971, 11] width 34 height 22
click at [164, 377] on icon at bounding box center [169, 375] width 10 height 10
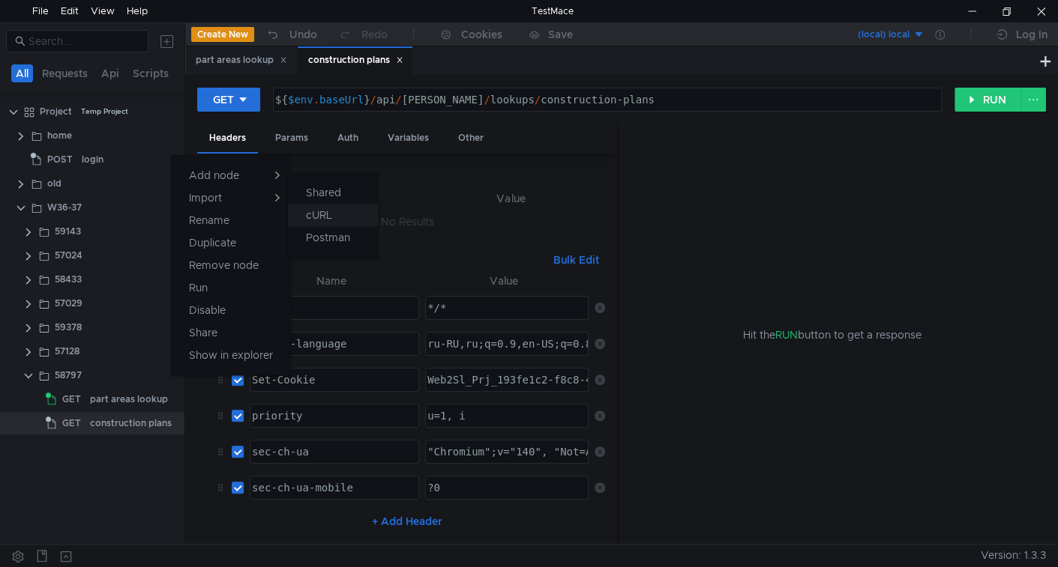
click at [304, 217] on button "cURL" at bounding box center [333, 215] width 90 height 22
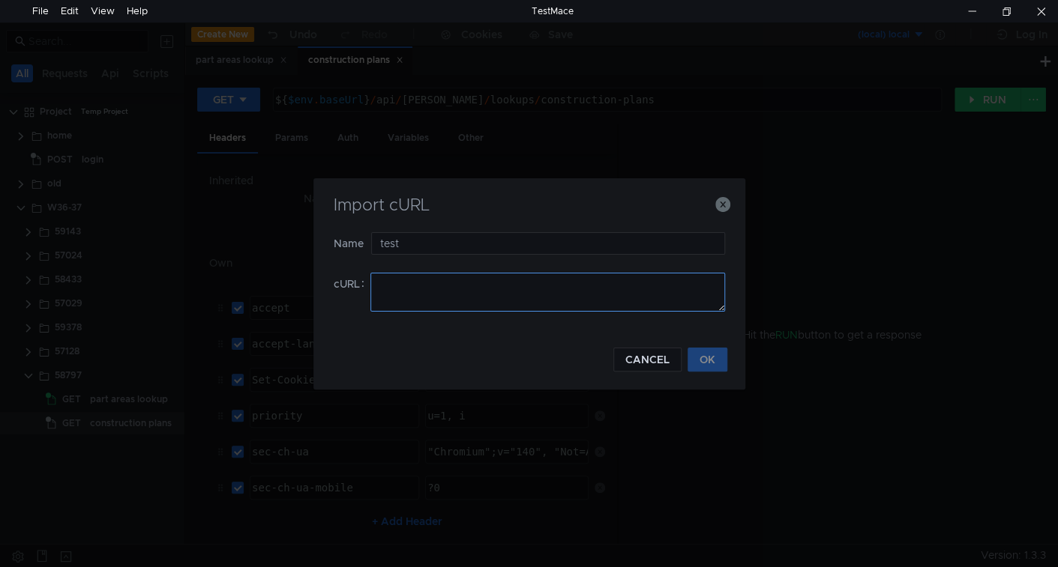
type input "test"
click at [416, 304] on textarea at bounding box center [547, 292] width 355 height 39
paste textarea "curl 'https://localhost:54027/api/contracts/f95fd66a-f10b-4aed-8661-4f9f3f5081d…"
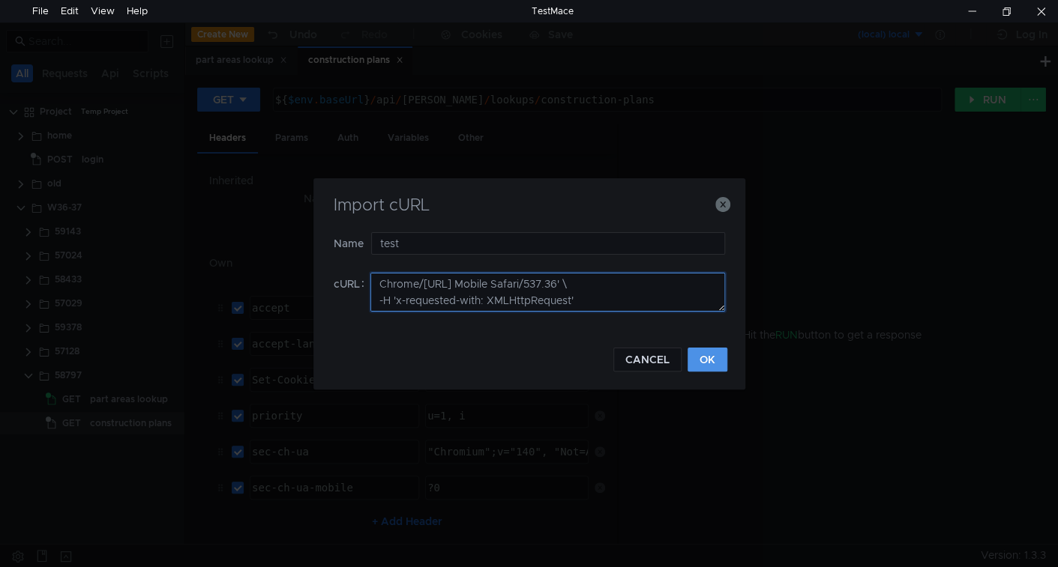
type textarea "curl 'https://localhost:54027/api/contracts/f95fd66a-f10b-4aed-8661-4f9f3f5081d…"
click at [696, 366] on button "OK" at bounding box center [707, 360] width 40 height 24
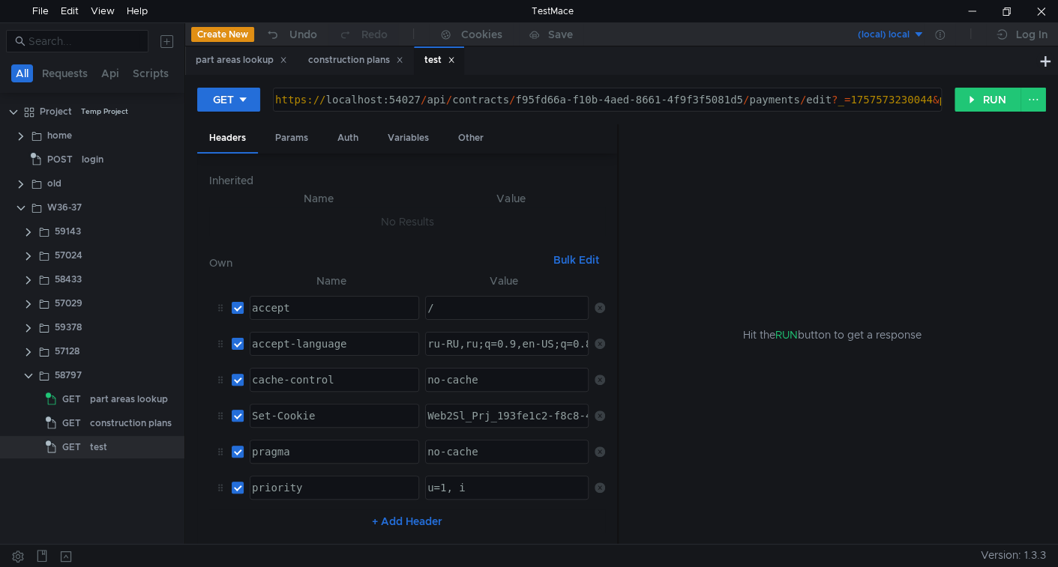
drag, startPoint x: 415, startPoint y: 105, endPoint x: 441, endPoint y: 114, distance: 27.0
click at [416, 105] on div "https:// localhost:54027 / api / contracts / f95fd66a-f10b-4aed-8661-4f9f3f5081…" at bounding box center [731, 112] width 919 height 36
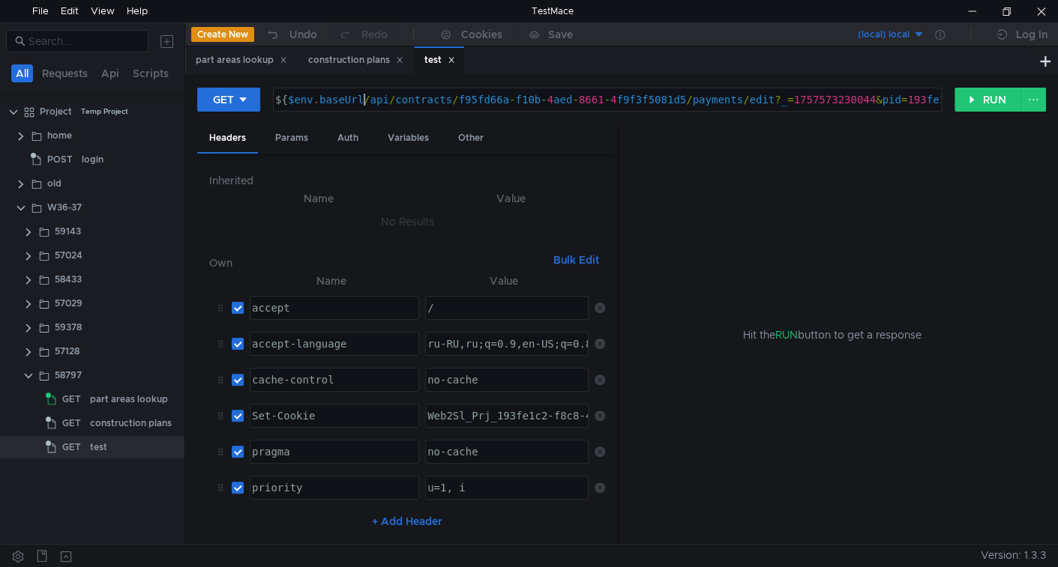
scroll to position [0, 6]
click at [283, 142] on div "Params" at bounding box center [291, 138] width 57 height 28
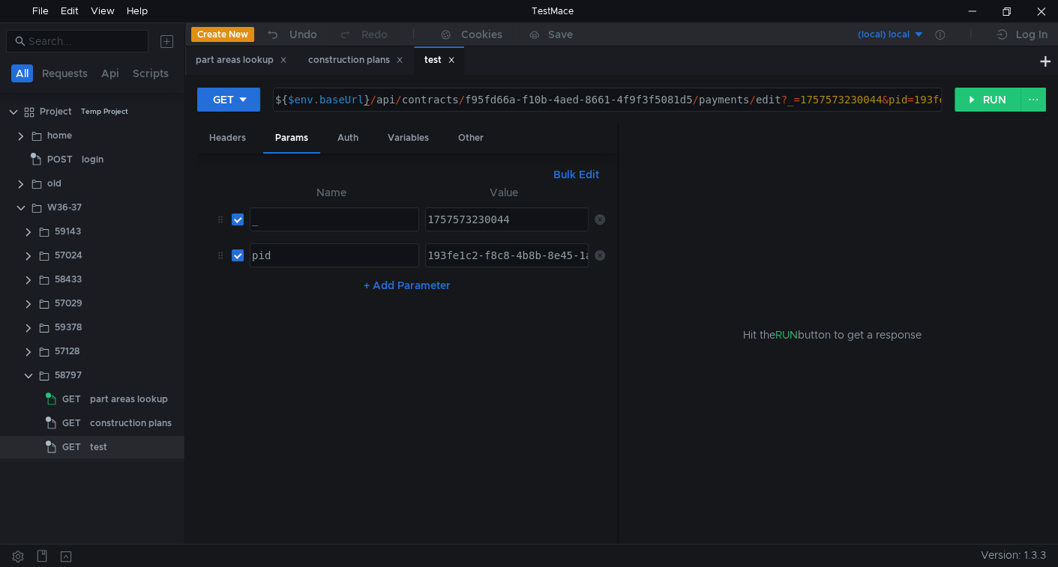
click at [600, 219] on icon at bounding box center [599, 219] width 10 height 10
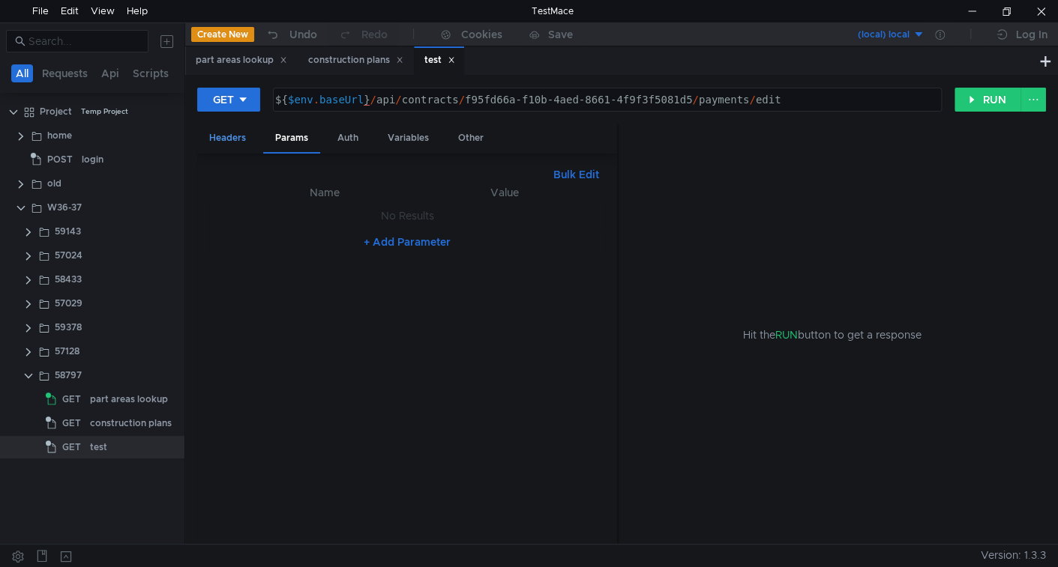
click at [235, 145] on div "Headers" at bounding box center [227, 138] width 61 height 28
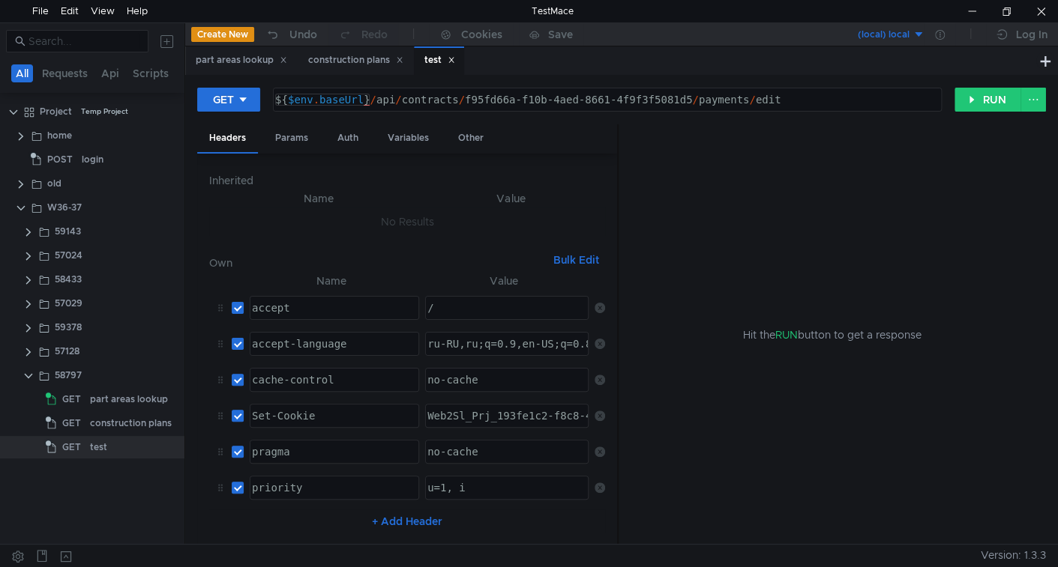
type textarea "${$env.baseUrl}/api/contracts/f95fd66a-f10b-4aed-8661-4f9f3f5081d5/payments/edit"
click at [375, 101] on div "${ $env . baseUrl } / api / contracts / f95fd66a-f10b-4aed-8661-4f9f3f5081d5 / …" at bounding box center [605, 112] width 667 height 36
drag, startPoint x: 375, startPoint y: 101, endPoint x: 426, endPoint y: 102, distance: 51.0
click at [426, 102] on div "${ $env . baseUrl } / api / contracts / f95fd66a-f10b-4aed-8661-4f9f3f5081d5 / …" at bounding box center [605, 112] width 667 height 36
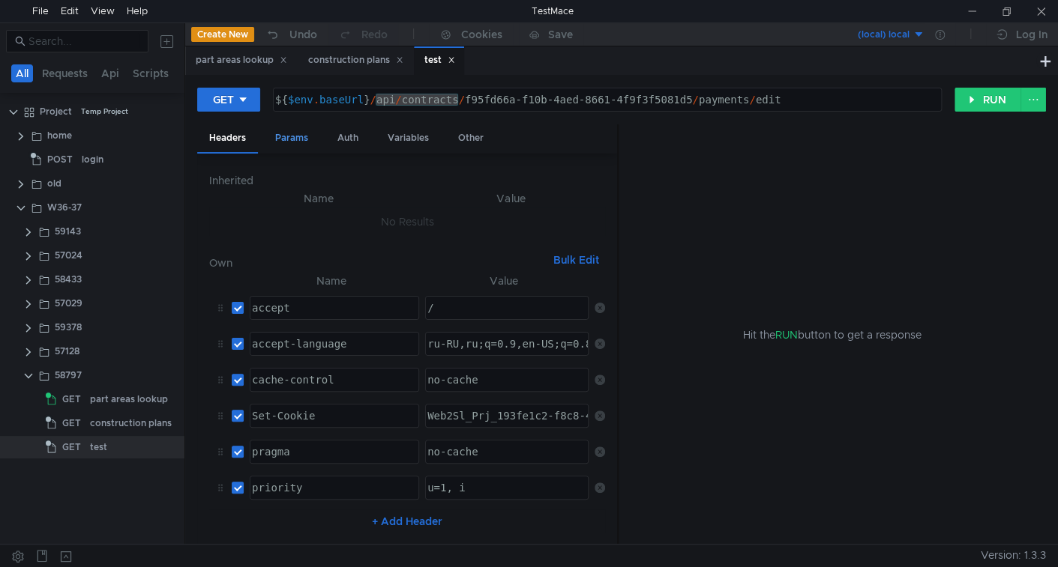
click at [296, 145] on div "Params" at bounding box center [291, 138] width 57 height 28
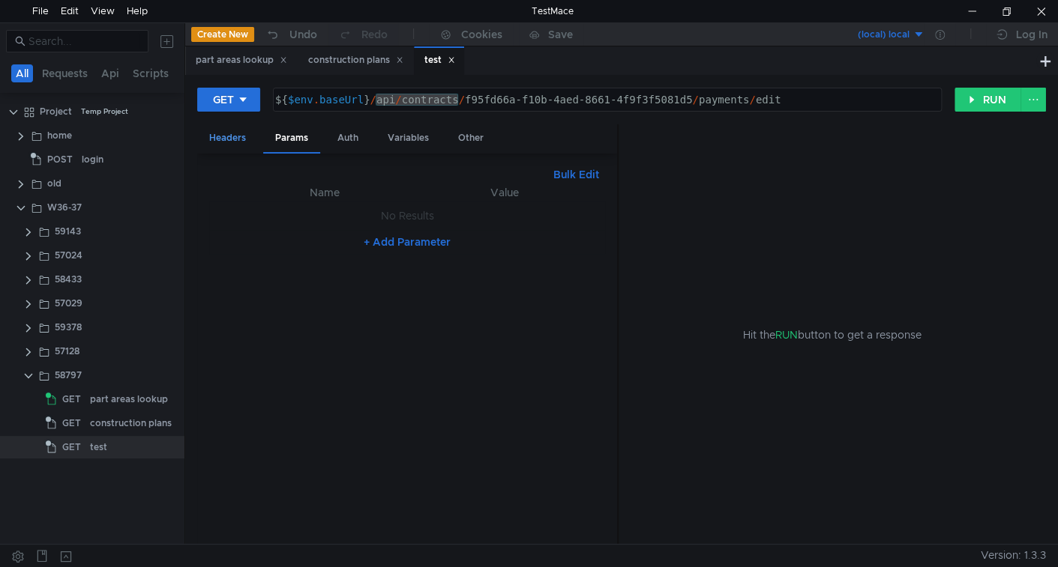
click at [240, 143] on div "Headers" at bounding box center [227, 138] width 61 height 28
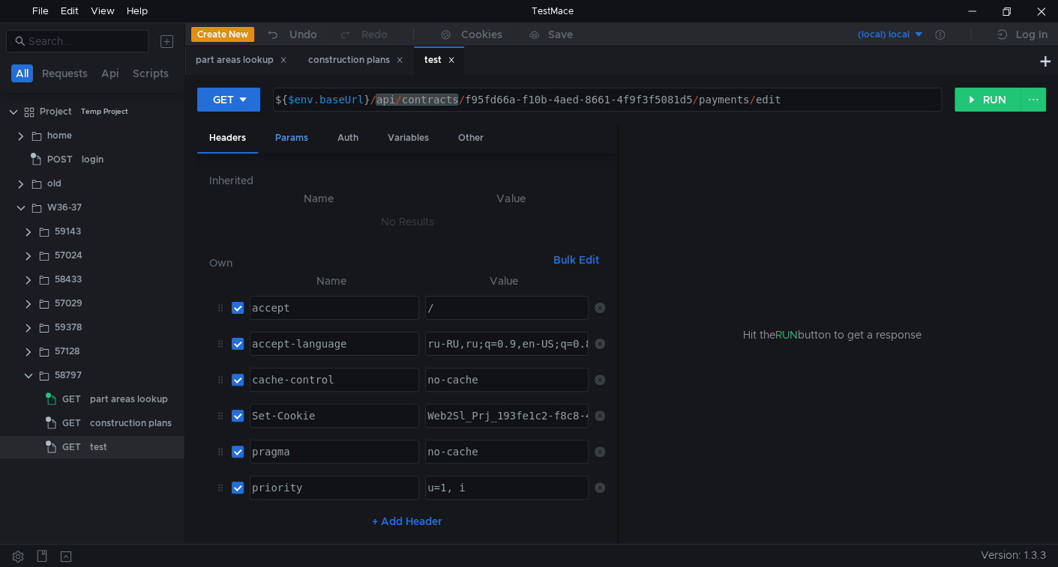
click at [286, 133] on div "Params" at bounding box center [291, 138] width 57 height 28
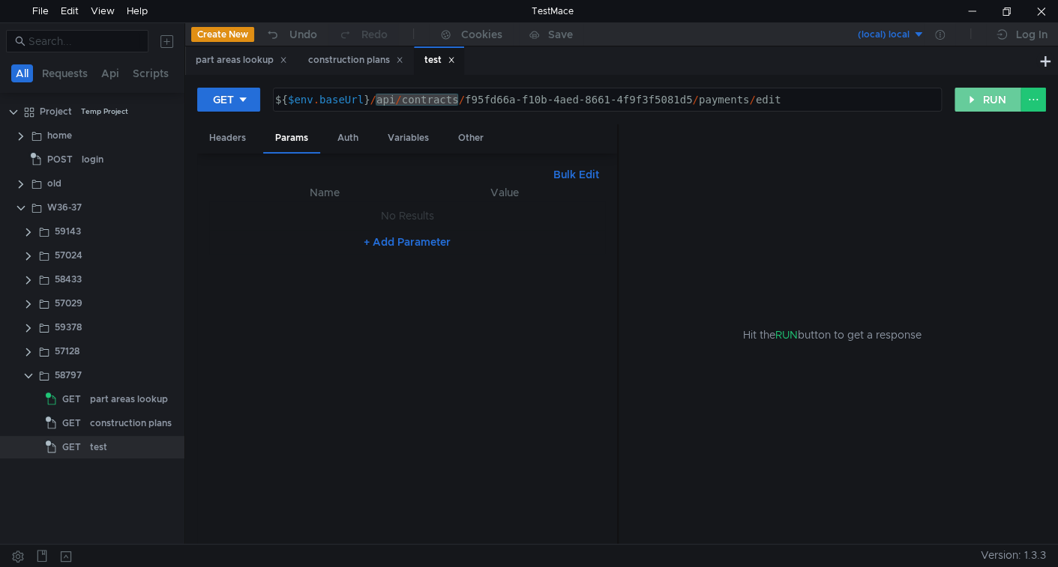
click at [977, 103] on button "RUN" at bounding box center [987, 100] width 67 height 24
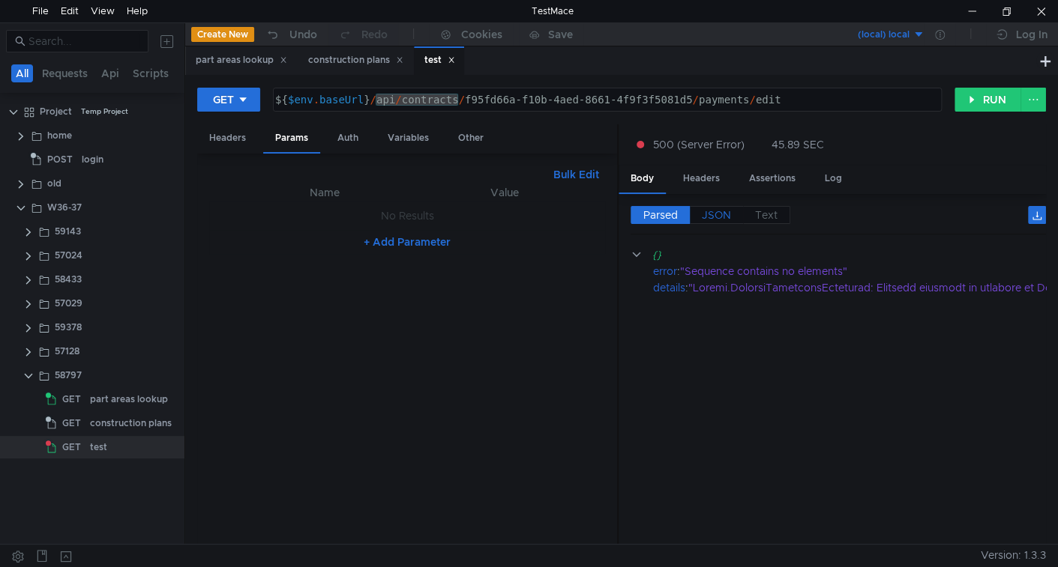
click at [717, 212] on span "JSON" at bounding box center [716, 214] width 29 height 13
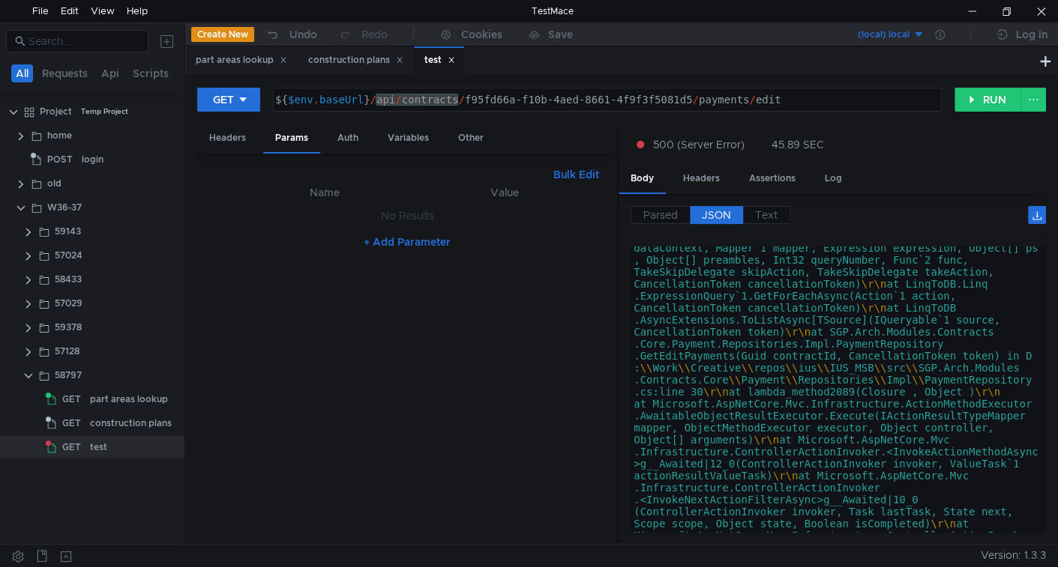
scroll to position [0, 0]
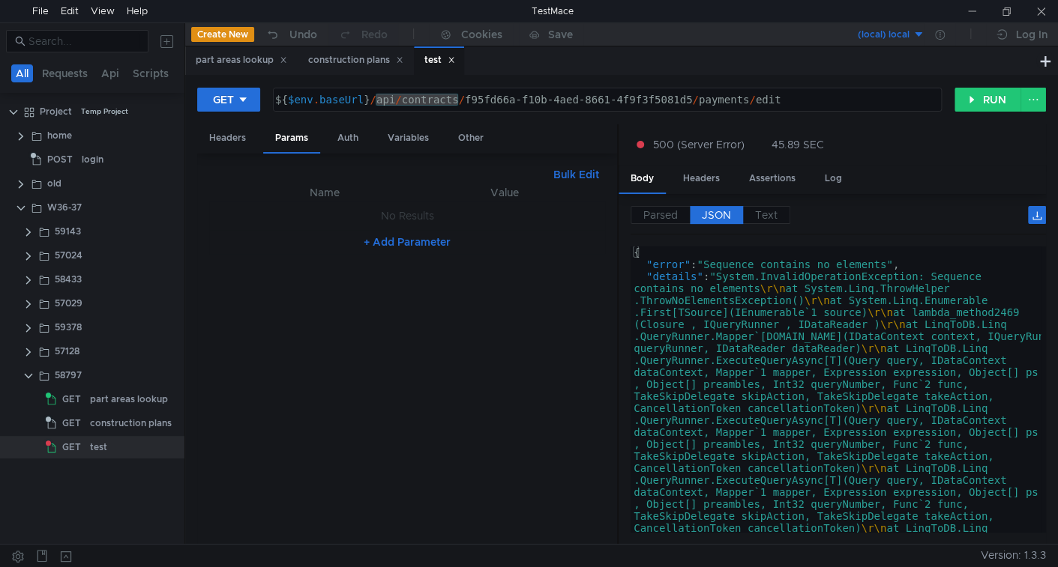
scroll to position [0, 6]
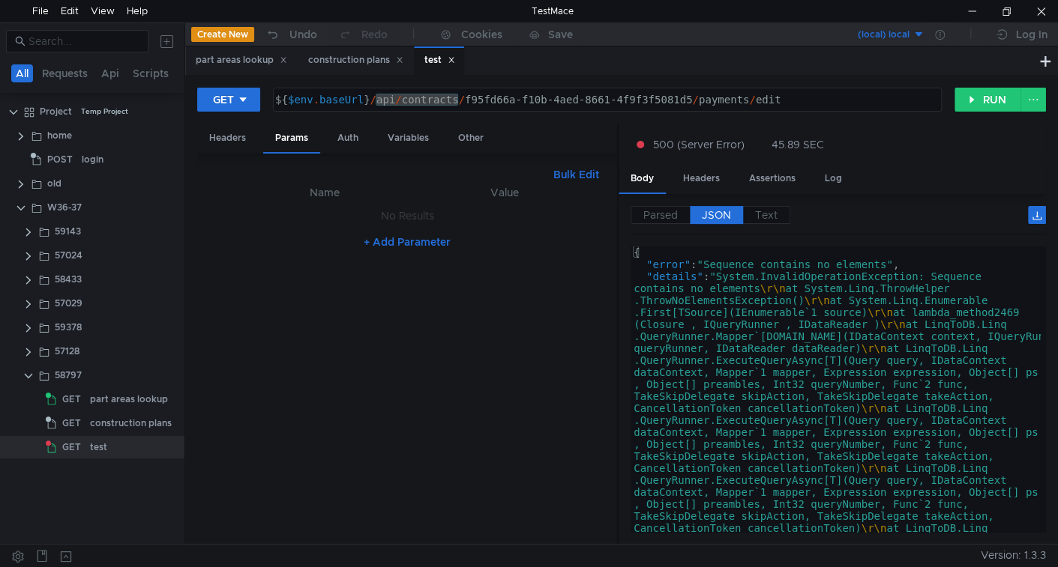
click at [492, 100] on div "${ $env . baseUrl } / api / contracts / f95fd66a-f10b-4aed-8661-4f9f3f5081d5 / …" at bounding box center [605, 112] width 667 height 36
drag, startPoint x: 492, startPoint y: 100, endPoint x: 630, endPoint y: 97, distance: 138.7
click at [630, 97] on div "${ $env . baseUrl } / api / contracts / f95fd66a-f10b-4aed-8661-4f9f3f5081d5 / …" at bounding box center [605, 112] width 667 height 36
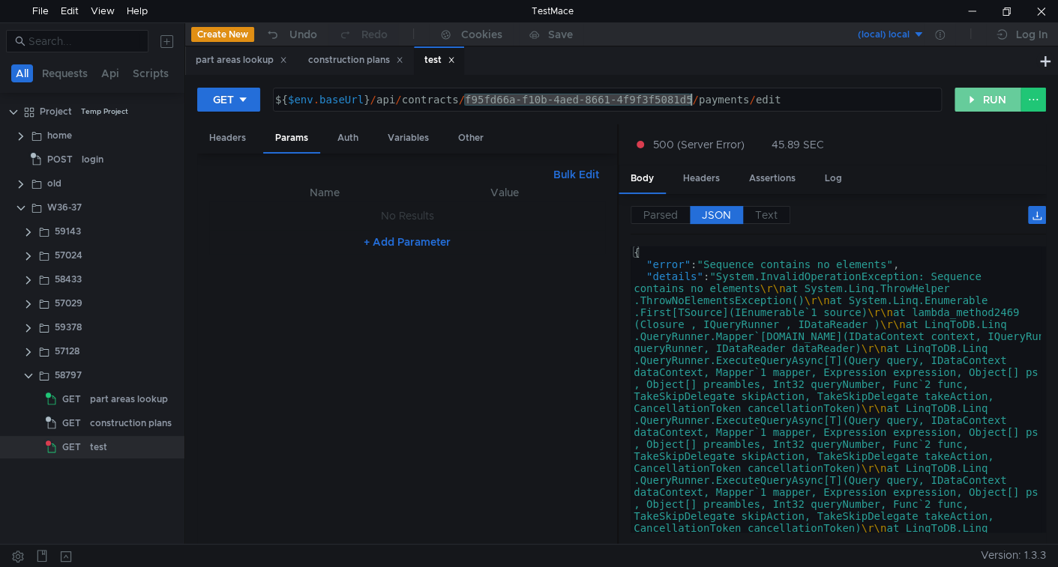
drag, startPoint x: 981, startPoint y: 97, endPoint x: 932, endPoint y: 196, distance: 109.6
click at [980, 105] on button "RUN" at bounding box center [987, 100] width 67 height 24
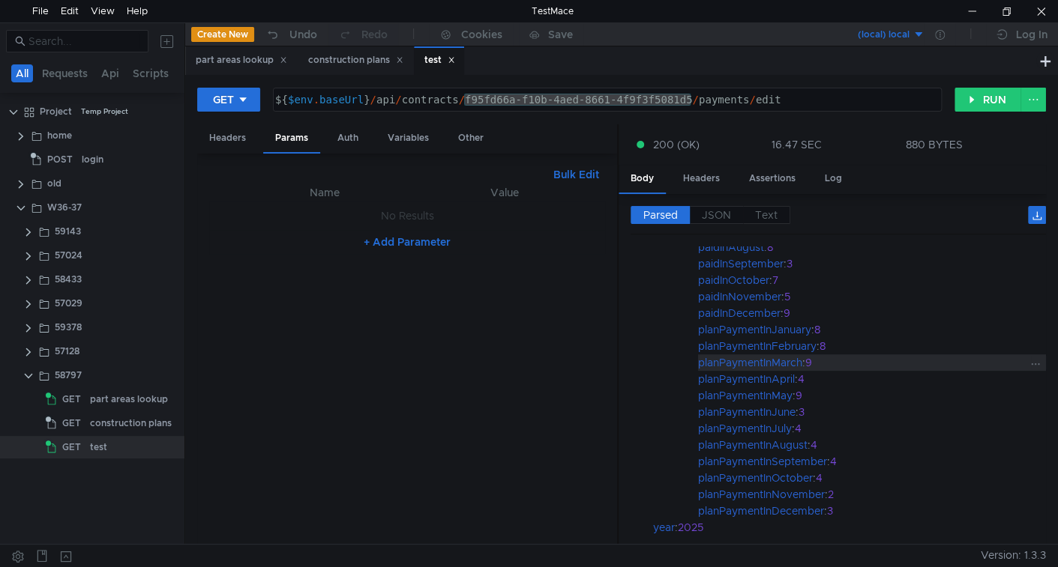
scroll to position [414, 0]
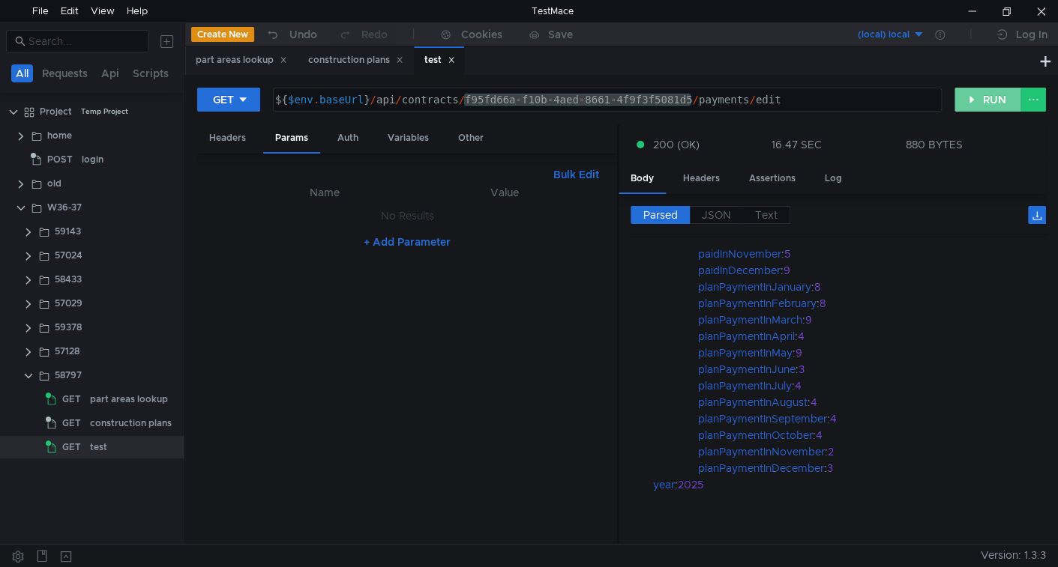
click at [981, 100] on button "RUN" at bounding box center [987, 100] width 67 height 24
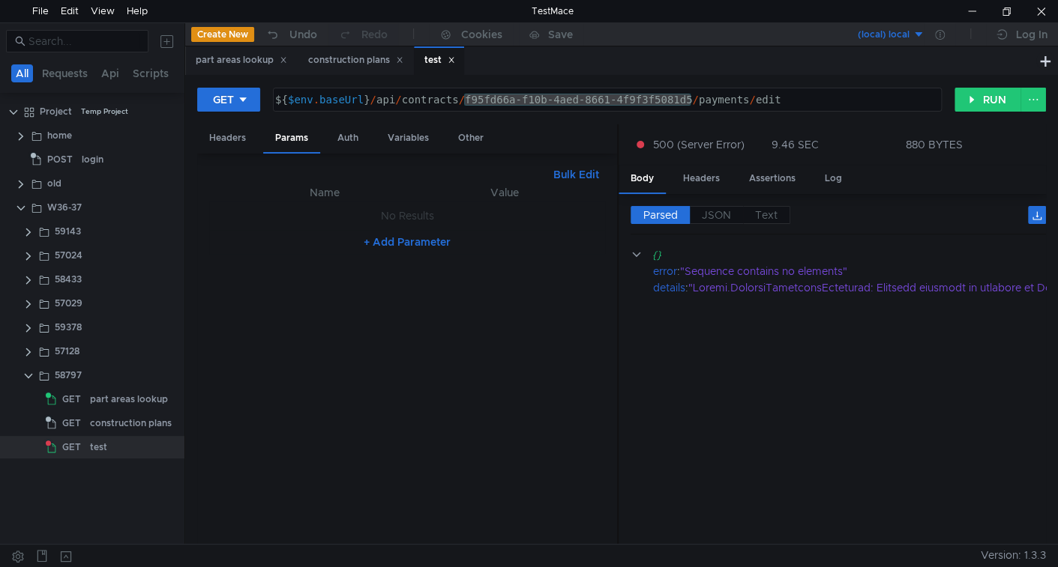
scroll to position [0, 0]
click at [992, 93] on button "RUN" at bounding box center [987, 100] width 67 height 24
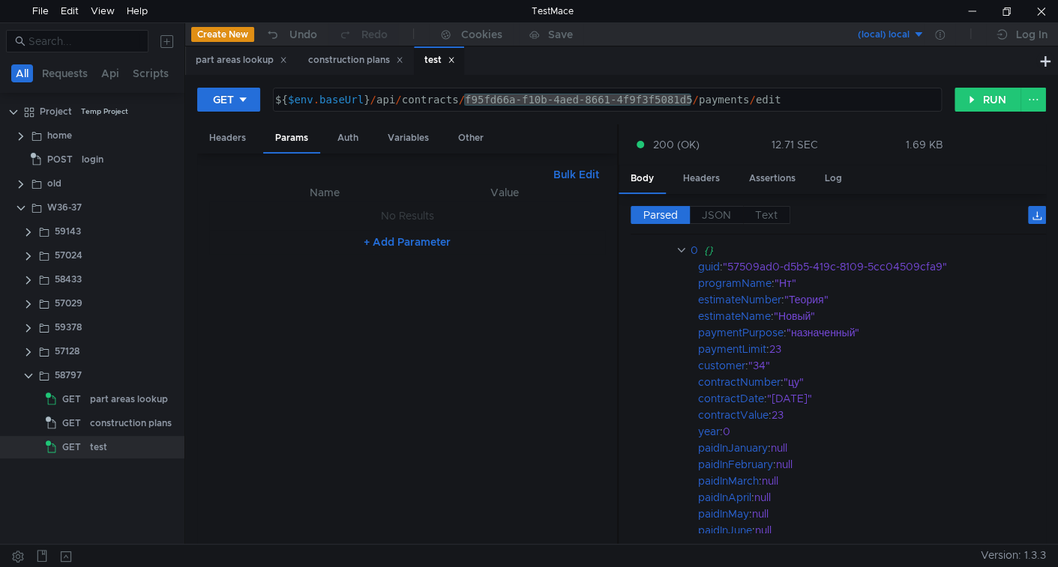
scroll to position [40, 0]
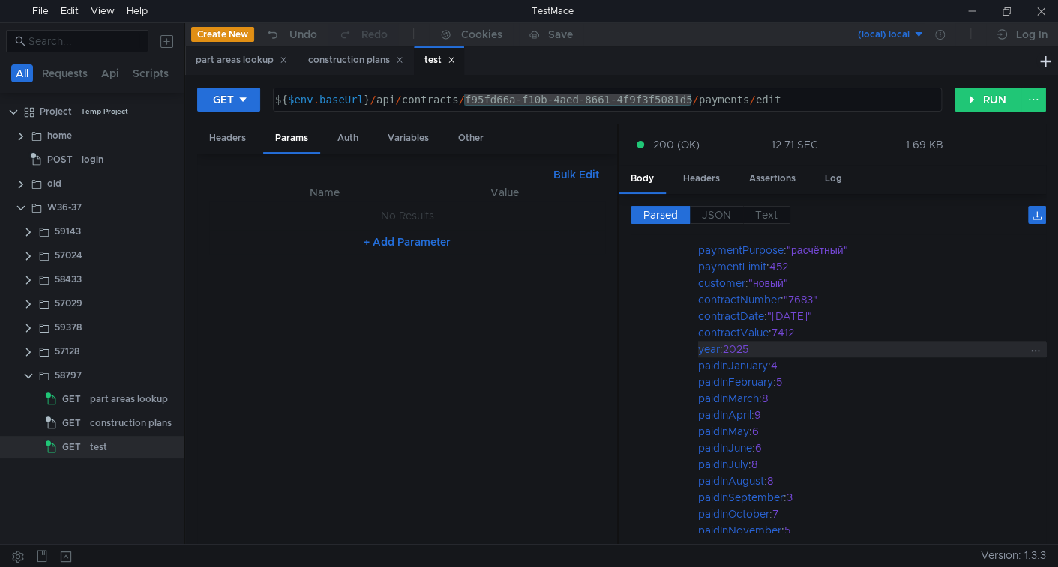
scroll to position [770, 0]
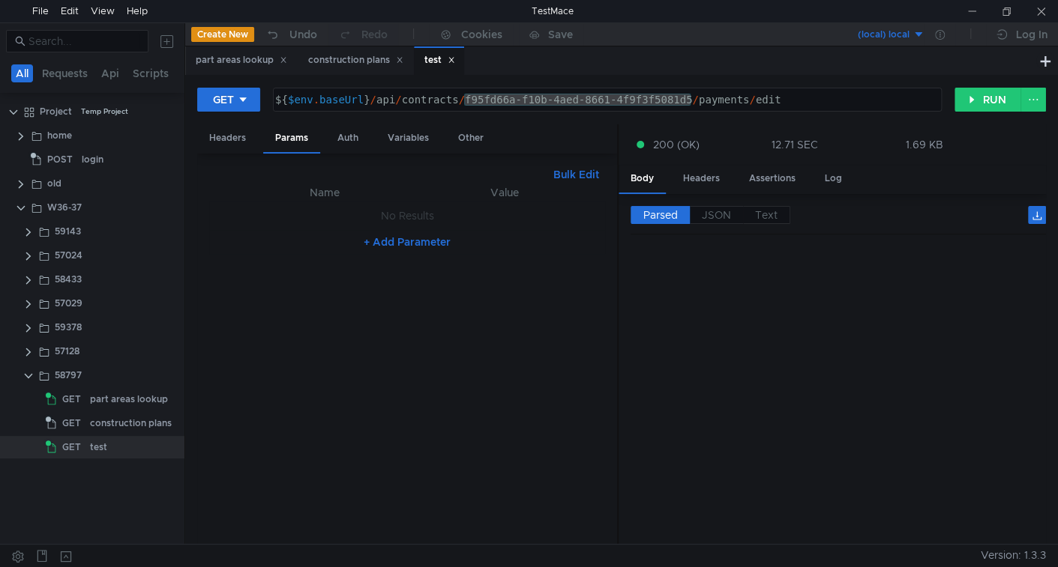
scroll to position [770, 0]
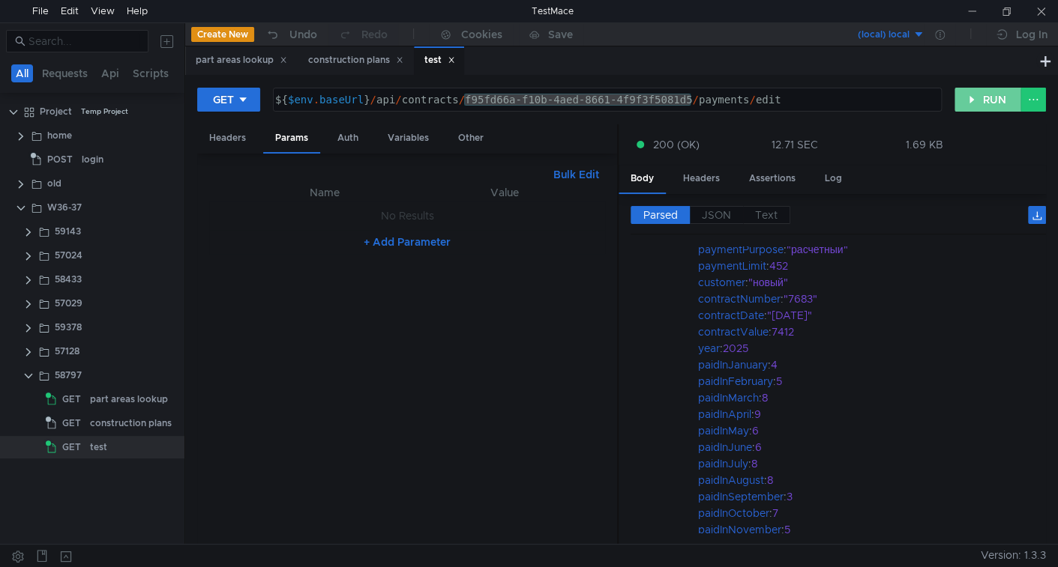
drag, startPoint x: 969, startPoint y: 94, endPoint x: 908, endPoint y: 181, distance: 106.0
click at [968, 95] on button "RUN" at bounding box center [987, 100] width 67 height 24
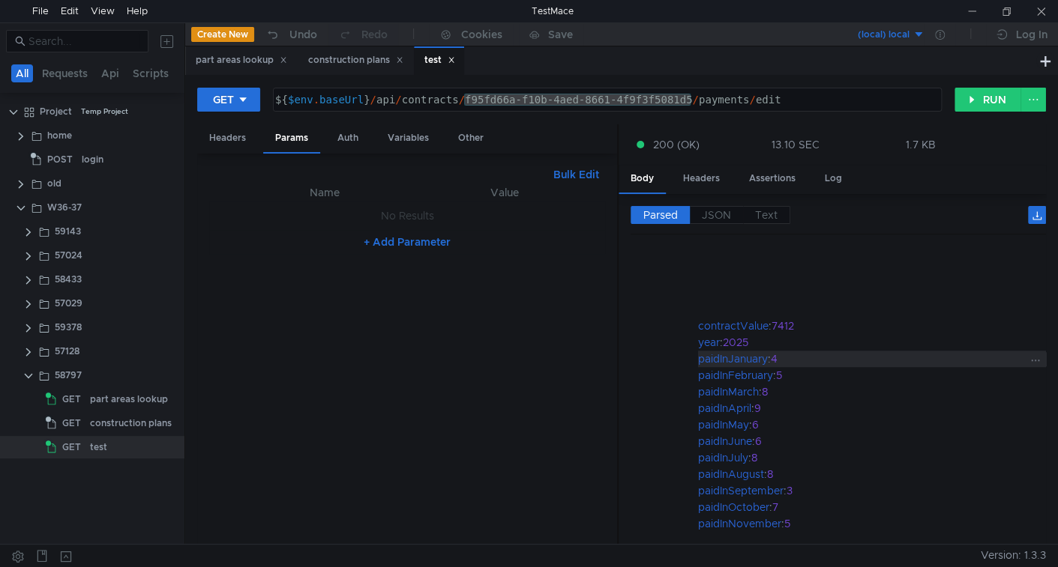
scroll to position [1049, 0]
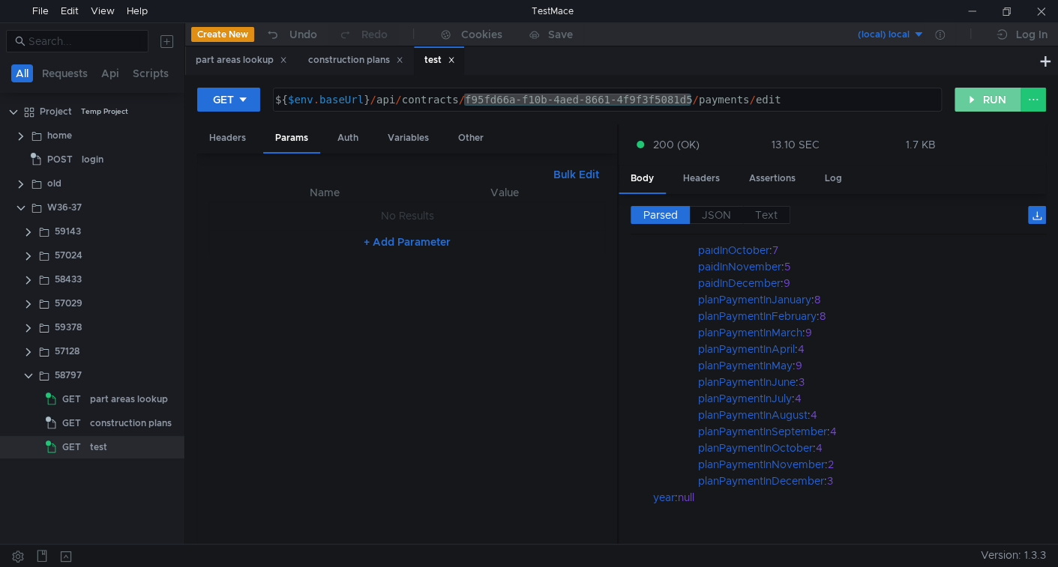
drag, startPoint x: 1004, startPoint y: 99, endPoint x: 967, endPoint y: 163, distance: 73.9
click at [1004, 99] on button "RUN" at bounding box center [987, 100] width 67 height 24
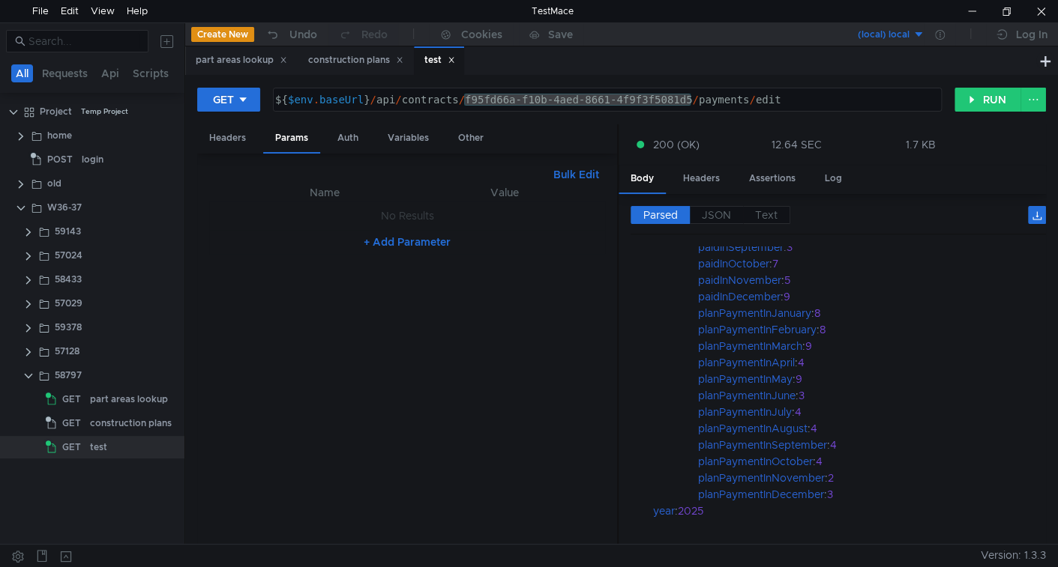
scroll to position [1062, 0]
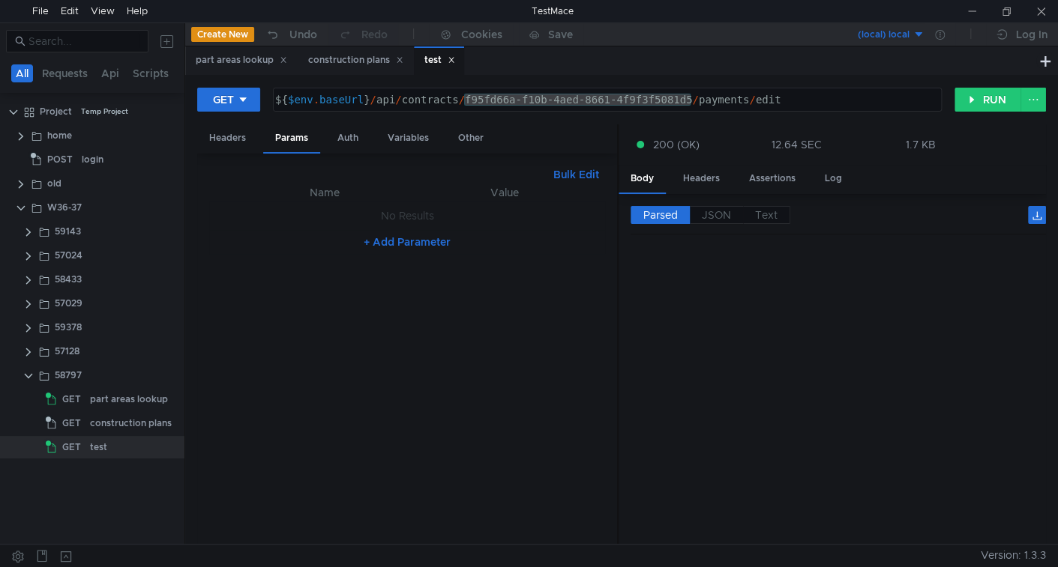
scroll to position [1062, 0]
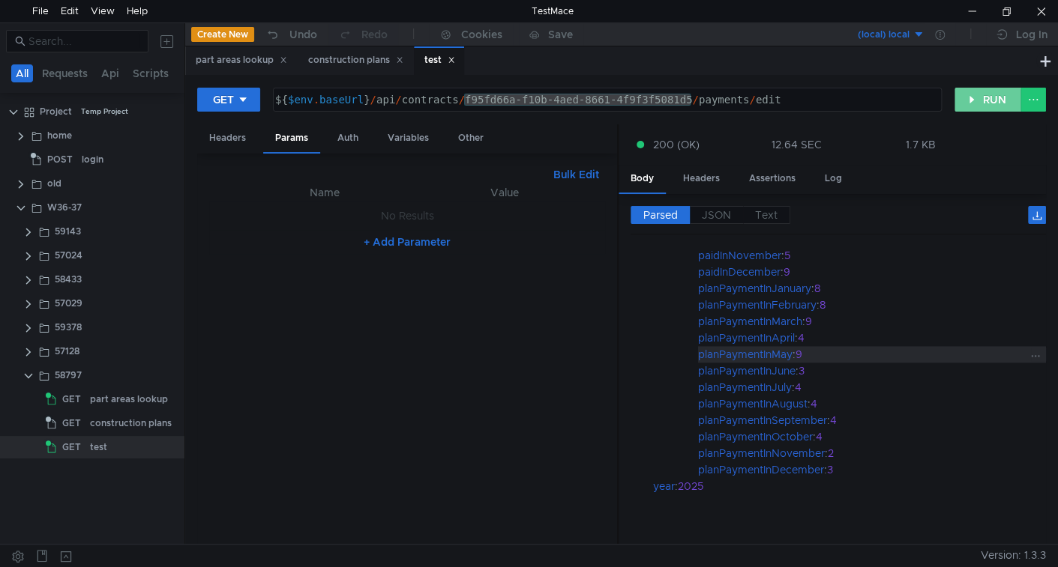
drag, startPoint x: 973, startPoint y: 99, endPoint x: 777, endPoint y: 339, distance: 309.5
click at [969, 105] on button "RUN" at bounding box center [987, 100] width 67 height 24
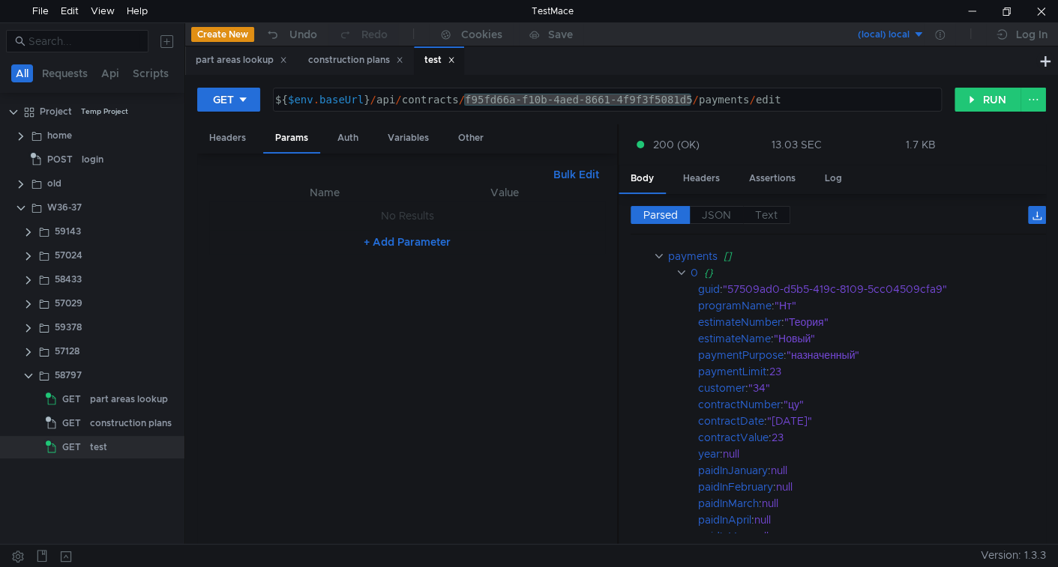
scroll to position [0, 0]
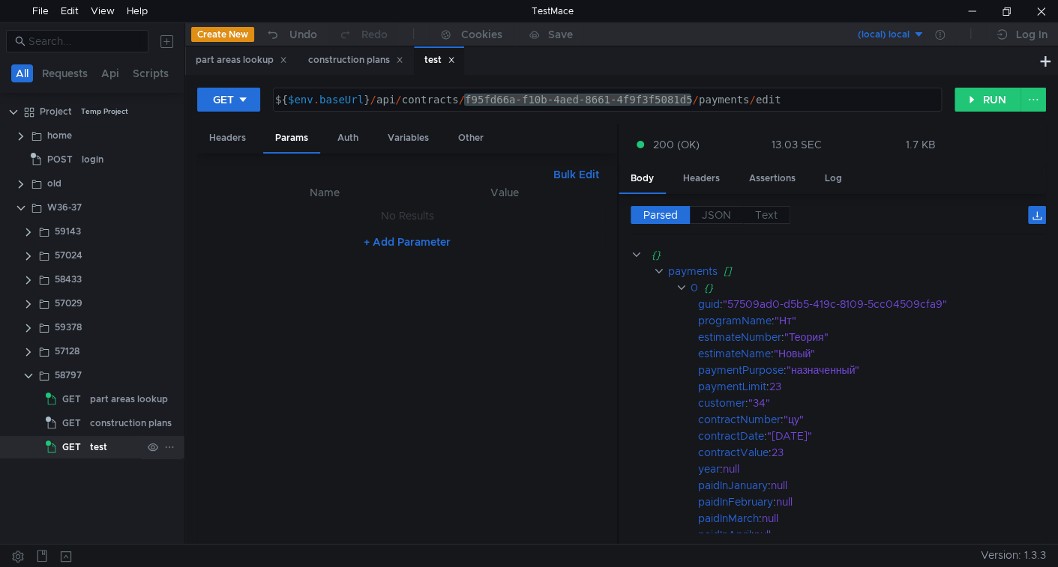
click at [94, 440] on div "test" at bounding box center [98, 447] width 17 height 22
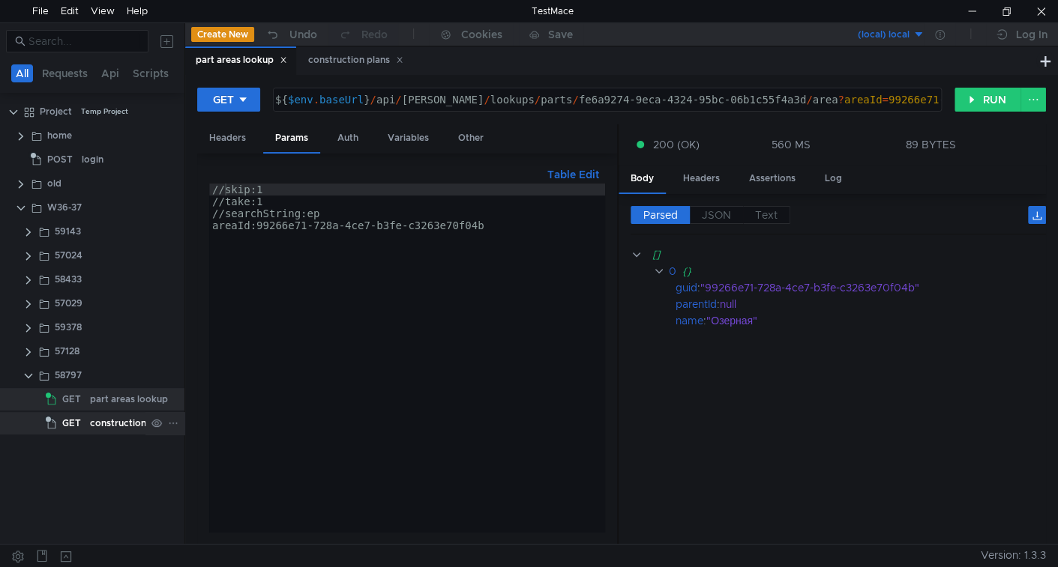
click at [118, 424] on div "construction plans" at bounding box center [131, 423] width 82 height 22
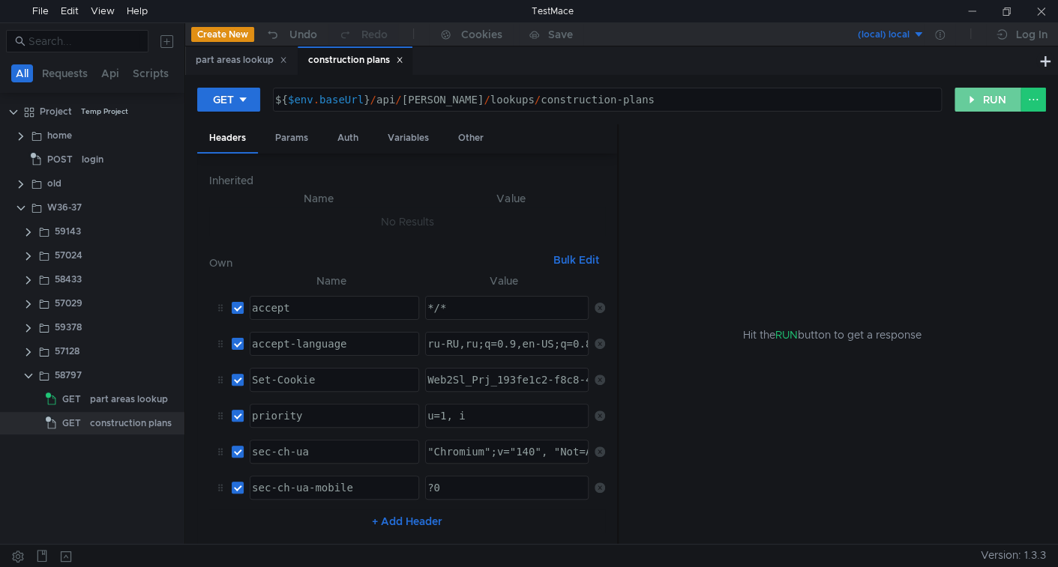
click at [1003, 91] on button "RUN" at bounding box center [987, 100] width 67 height 24
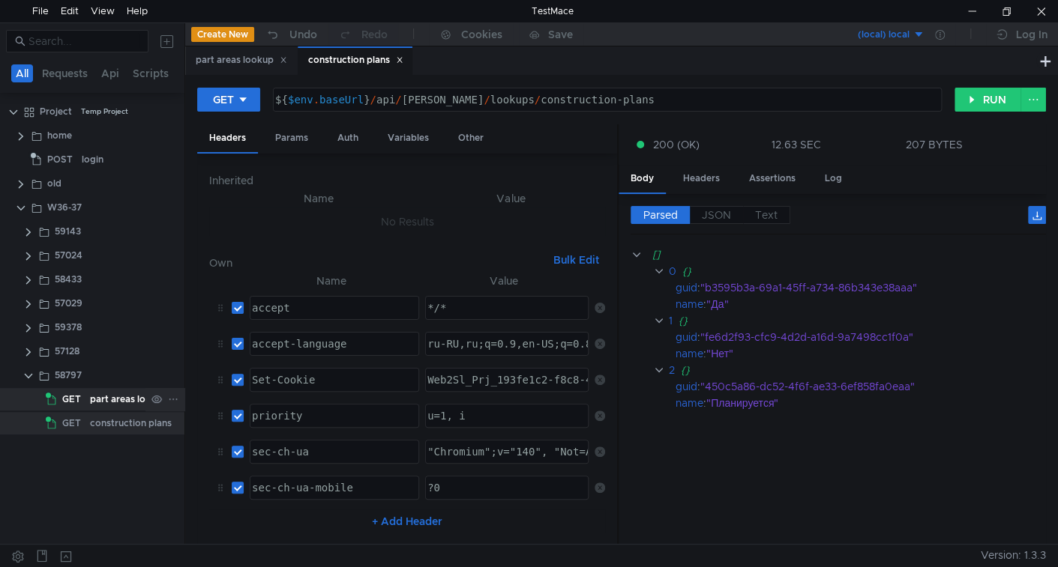
click at [127, 395] on div "part areas lookup" at bounding box center [129, 399] width 78 height 22
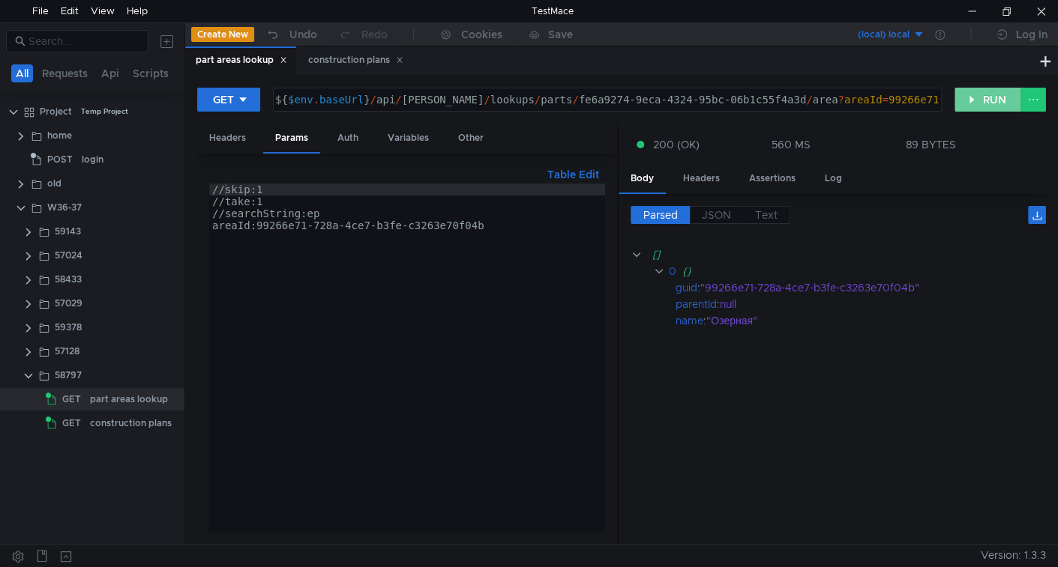
drag, startPoint x: 976, startPoint y: 94, endPoint x: 871, endPoint y: 178, distance: 133.9
click at [976, 94] on button "RUN" at bounding box center [987, 100] width 67 height 24
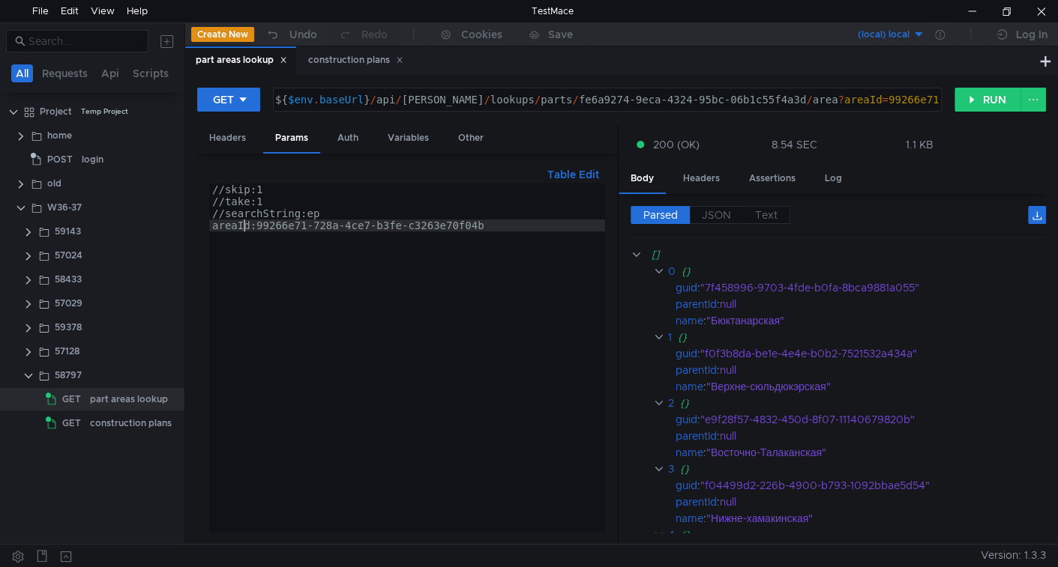
click at [244, 231] on div "//skip:1 //take:1 //searchString:ер areaId:99266e71-728a-4ce7-b3fe-c3263e70f04b" at bounding box center [407, 370] width 396 height 373
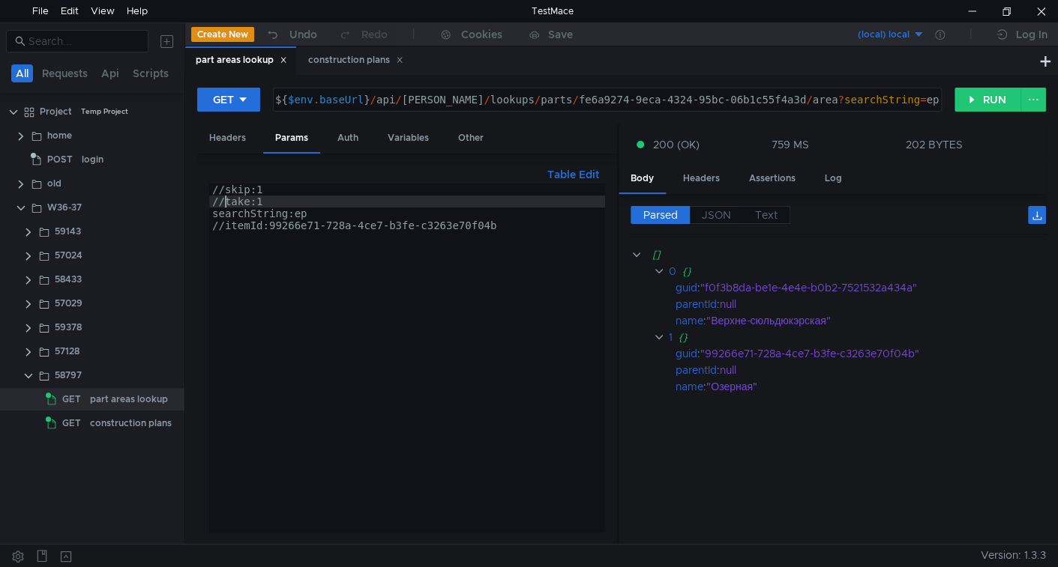
type textarea "//take:1"
click at [108, 426] on div "construction plans" at bounding box center [131, 423] width 82 height 22
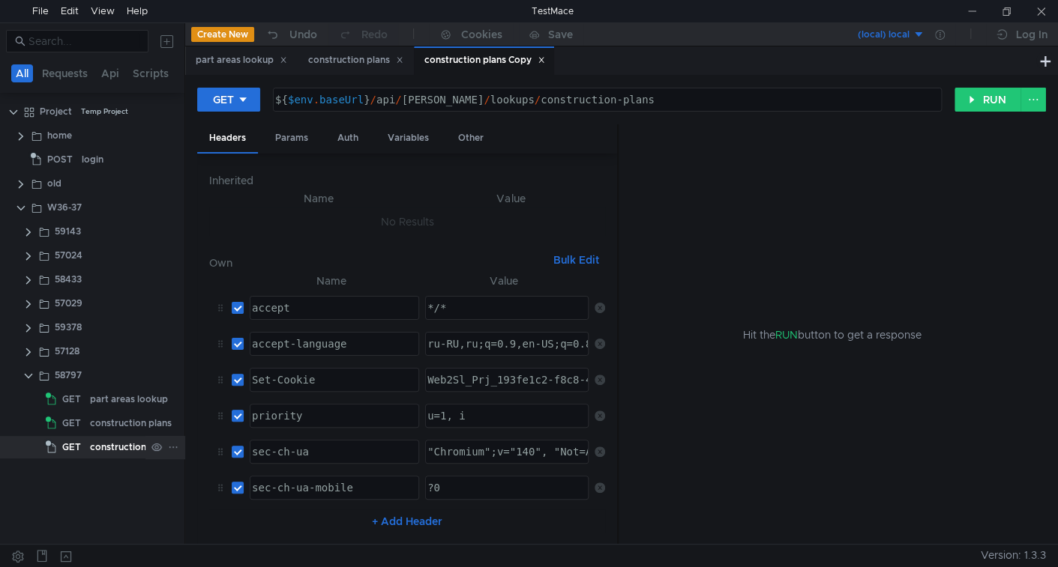
click at [103, 453] on div "construction plans Copy" at bounding box center [143, 447] width 107 height 22
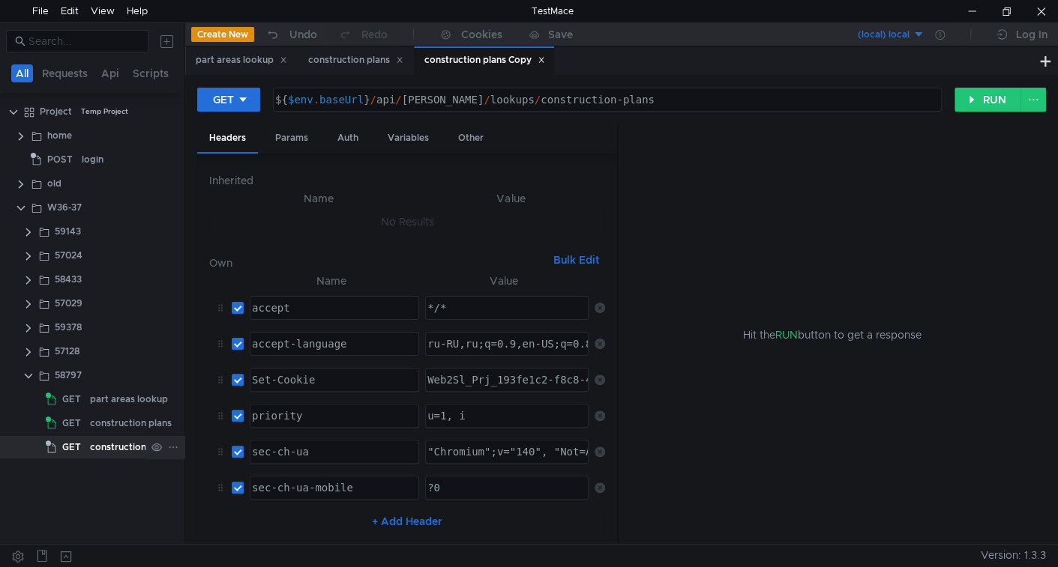
click at [93, 449] on div "construction plans Copy" at bounding box center [143, 447] width 107 height 22
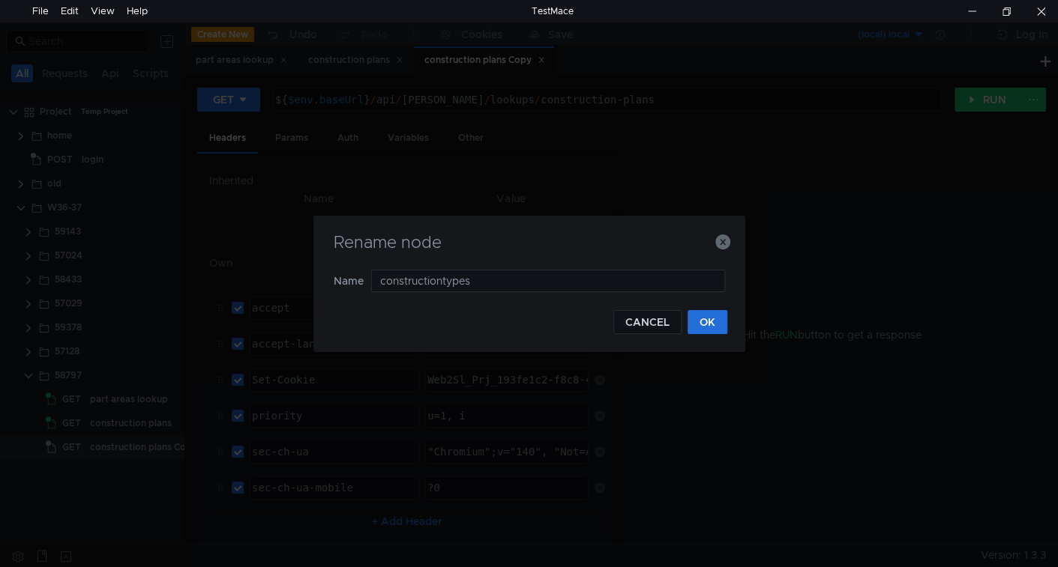
type input "construction types"
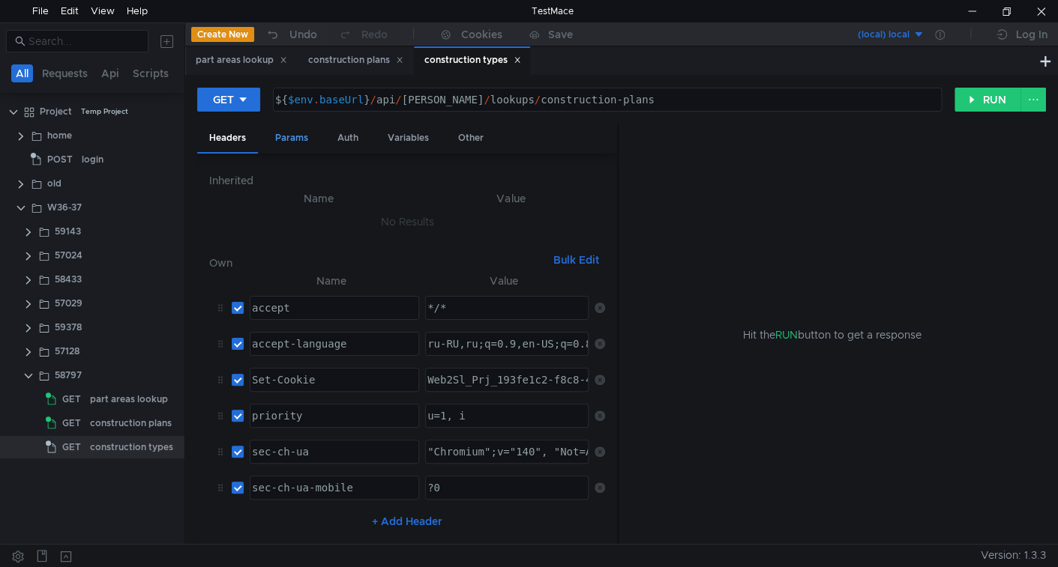
click at [303, 138] on div "Params" at bounding box center [291, 138] width 57 height 28
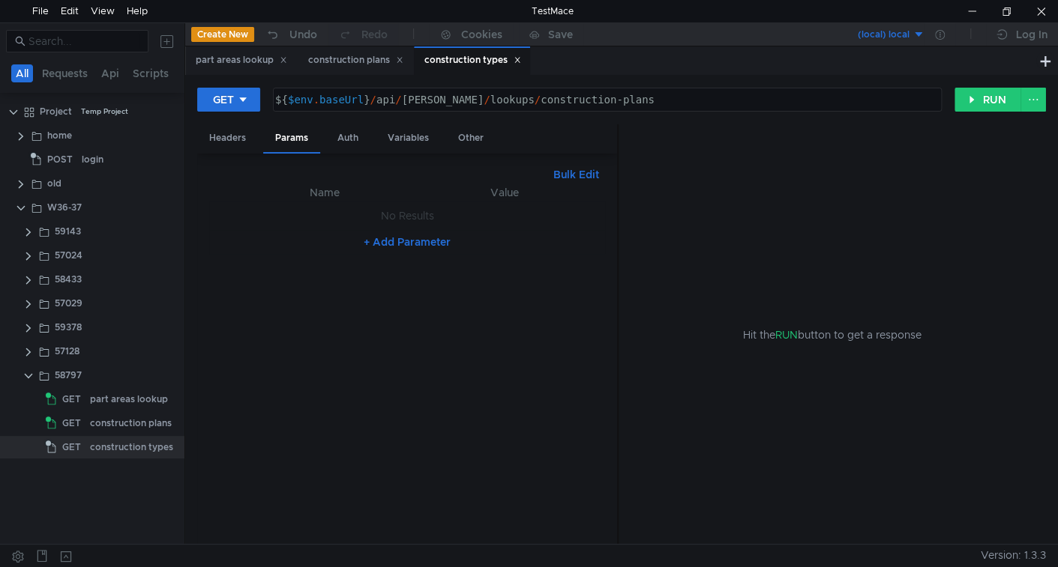
click at [593, 97] on div "${ $env . baseUrl } / api / wells / lookups / construction-plans" at bounding box center [605, 112] width 667 height 36
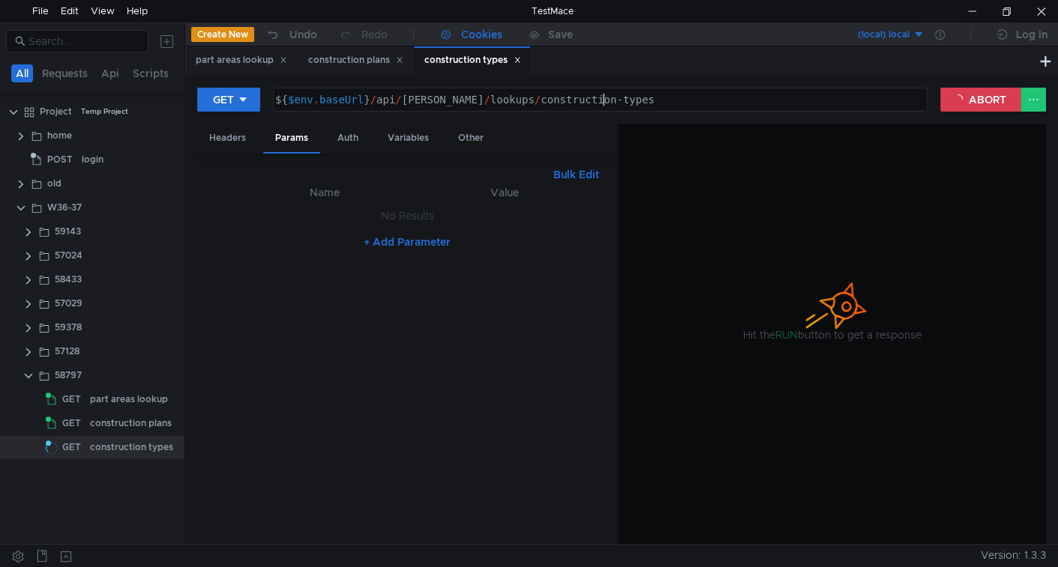
type textarea "${$env.baseUrl}/api/[PERSON_NAME]/lookups/construction-types"
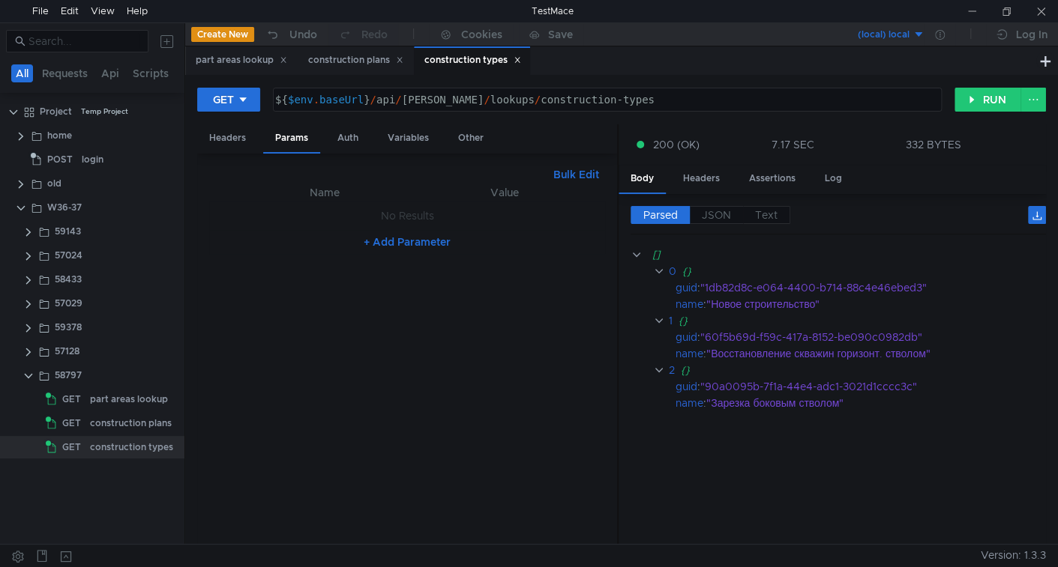
scroll to position [0, 22]
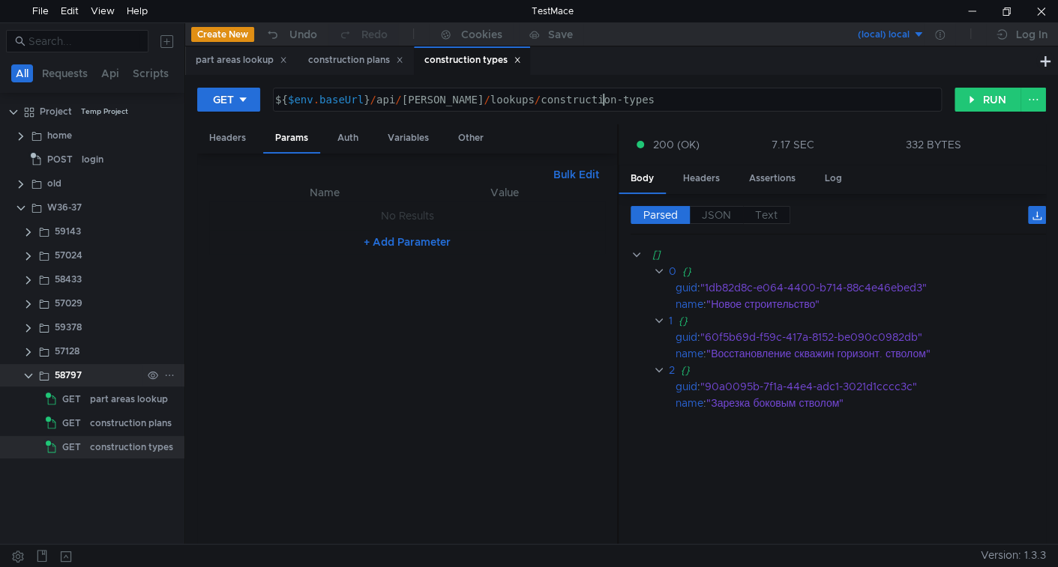
click at [173, 372] on icon at bounding box center [169, 375] width 10 height 10
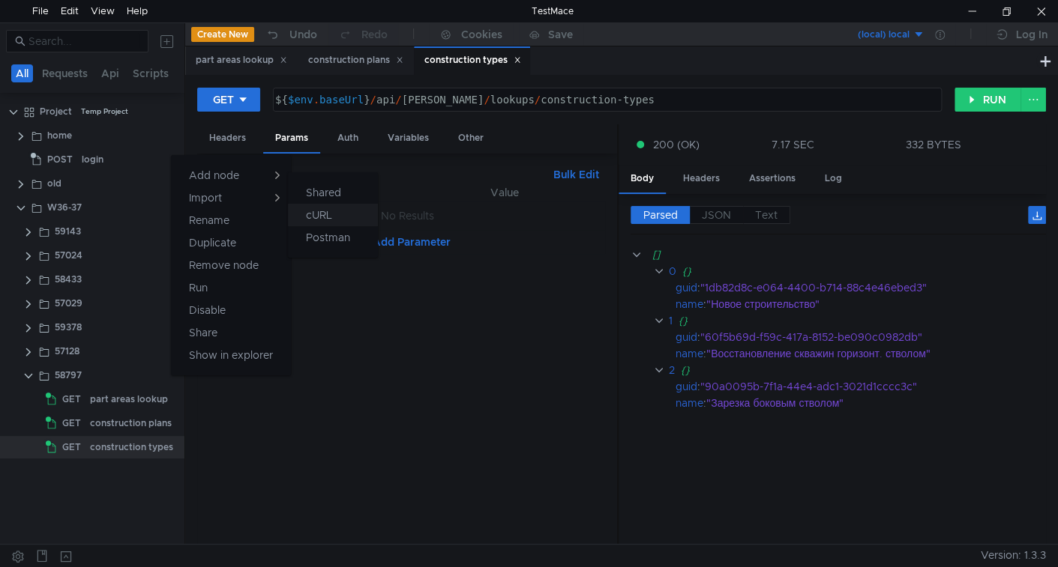
click at [333, 208] on button "cURL" at bounding box center [333, 215] width 90 height 22
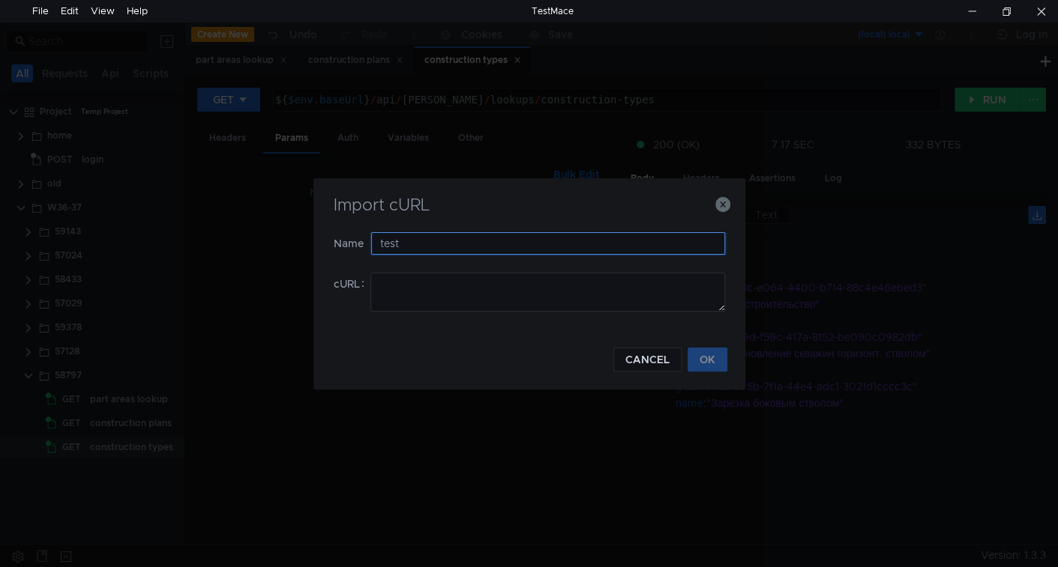
type input "test"
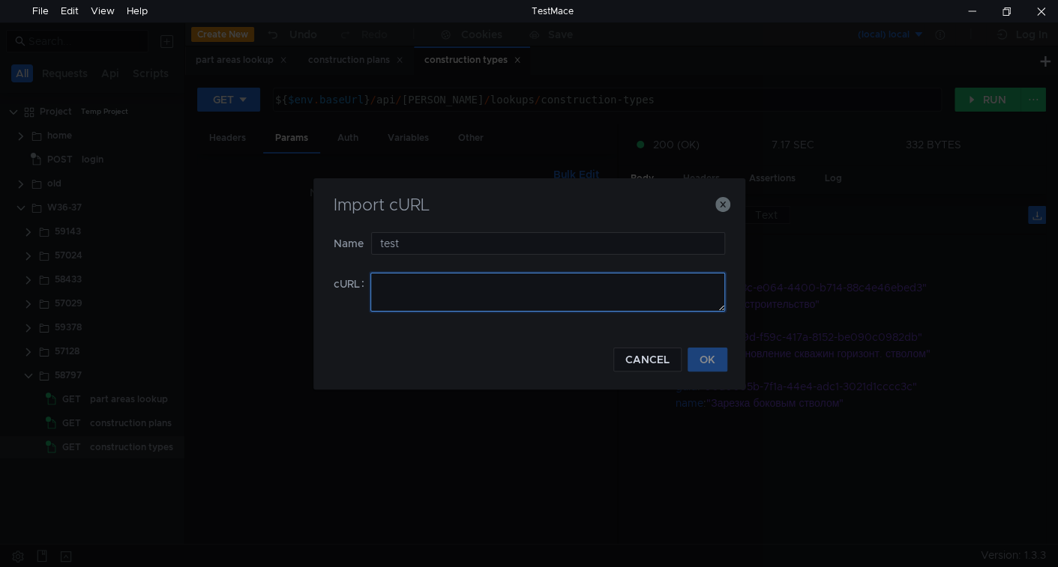
click at [450, 284] on textarea at bounding box center [547, 292] width 355 height 39
paste textarea "curl 'https://localhost:54027/api/contracts/f95fd66a-f10b-4aed-8661-4f9f3f5081d…"
type textarea "curl 'https://localhost:54027/api/contracts/f95fd66a-f10b-4aed-8661-4f9f3f5081d…"
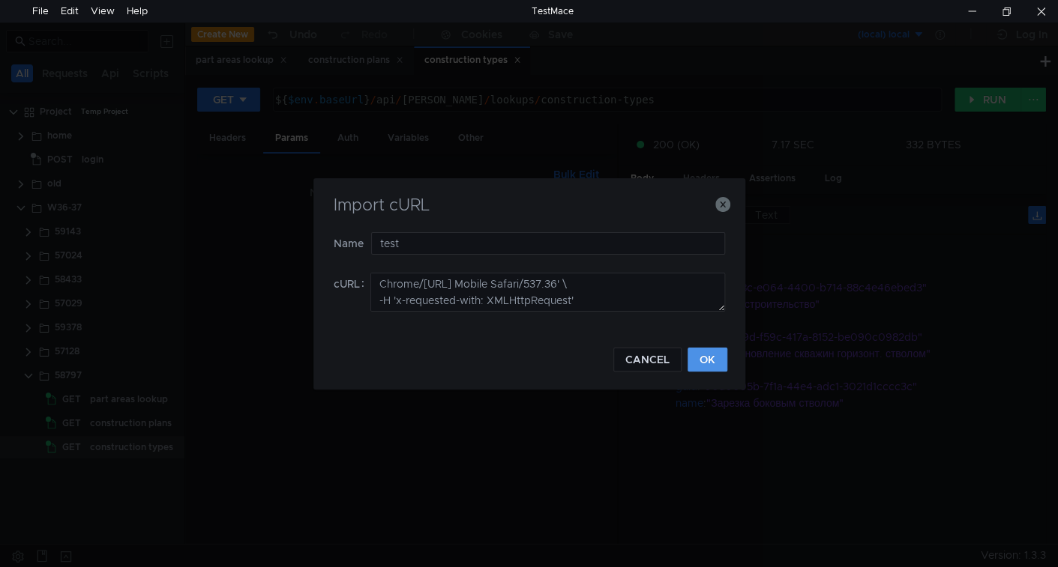
drag, startPoint x: 712, startPoint y: 359, endPoint x: 684, endPoint y: 370, distance: 29.7
click at [711, 359] on button "OK" at bounding box center [707, 360] width 40 height 24
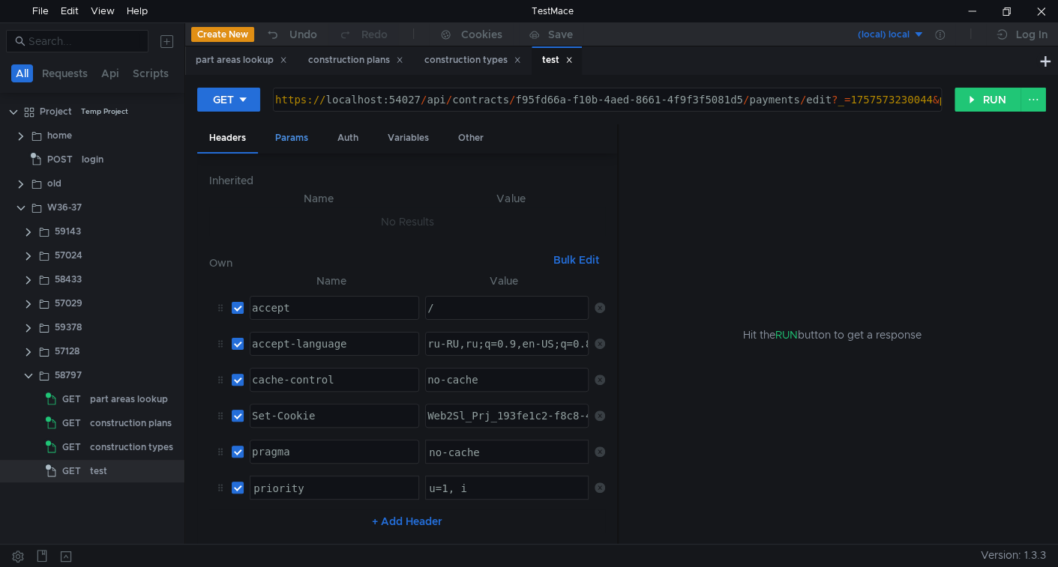
click at [312, 142] on div "Params" at bounding box center [291, 138] width 57 height 28
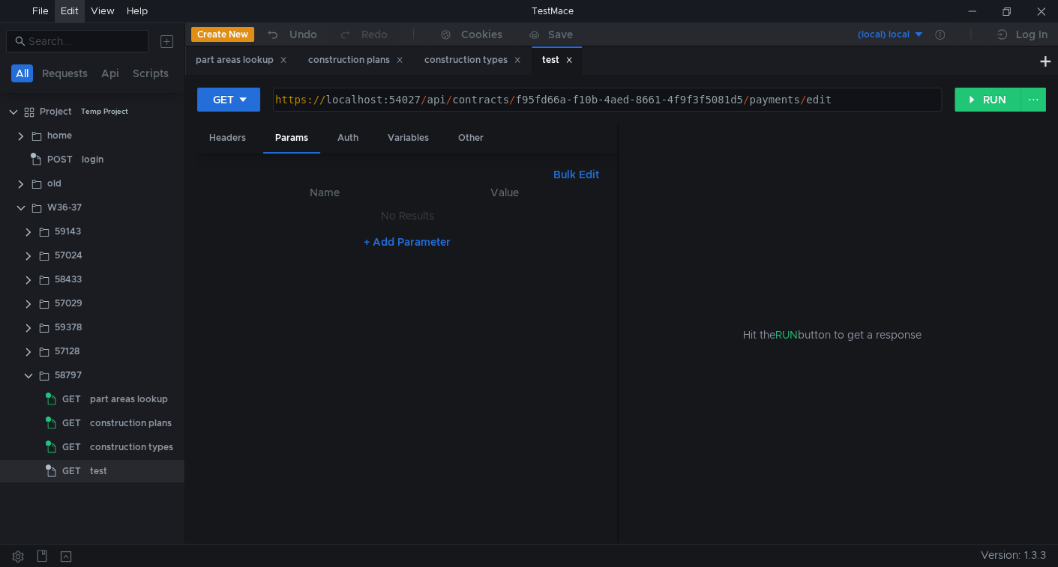
click at [70, 0] on div "Edit" at bounding box center [70, 11] width 18 height 22
drag, startPoint x: 991, startPoint y: 96, endPoint x: 980, endPoint y: 108, distance: 16.4
click at [990, 97] on button "RUN" at bounding box center [987, 100] width 67 height 24
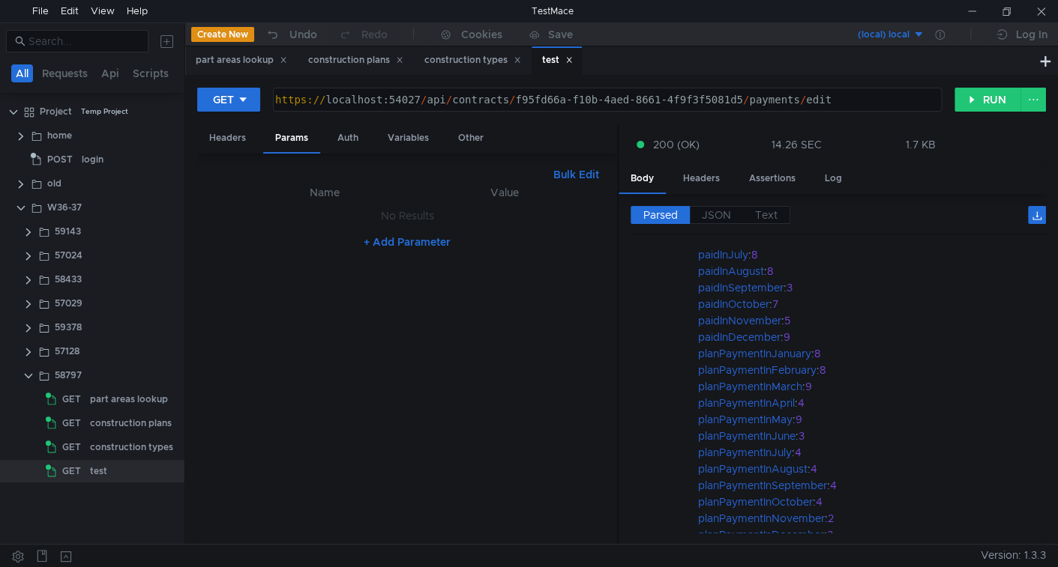
scroll to position [1062, 0]
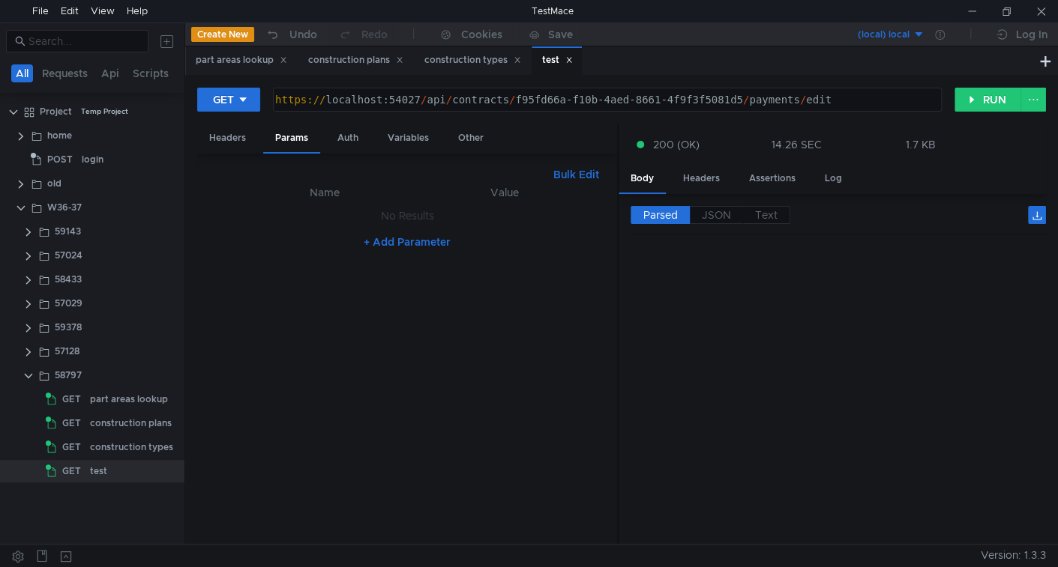
scroll to position [1062, 0]
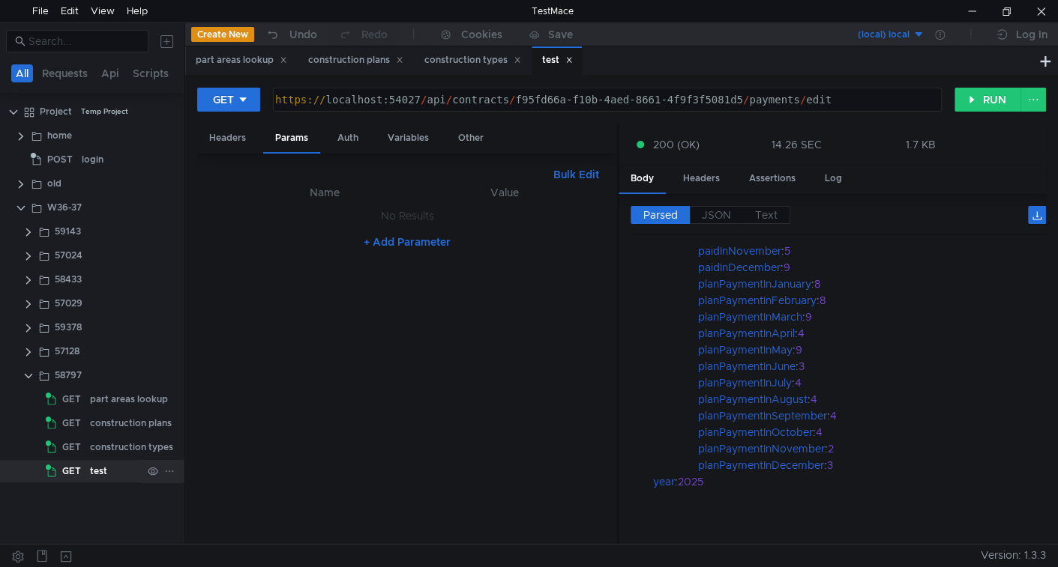
click at [104, 467] on div "test" at bounding box center [98, 471] width 17 height 22
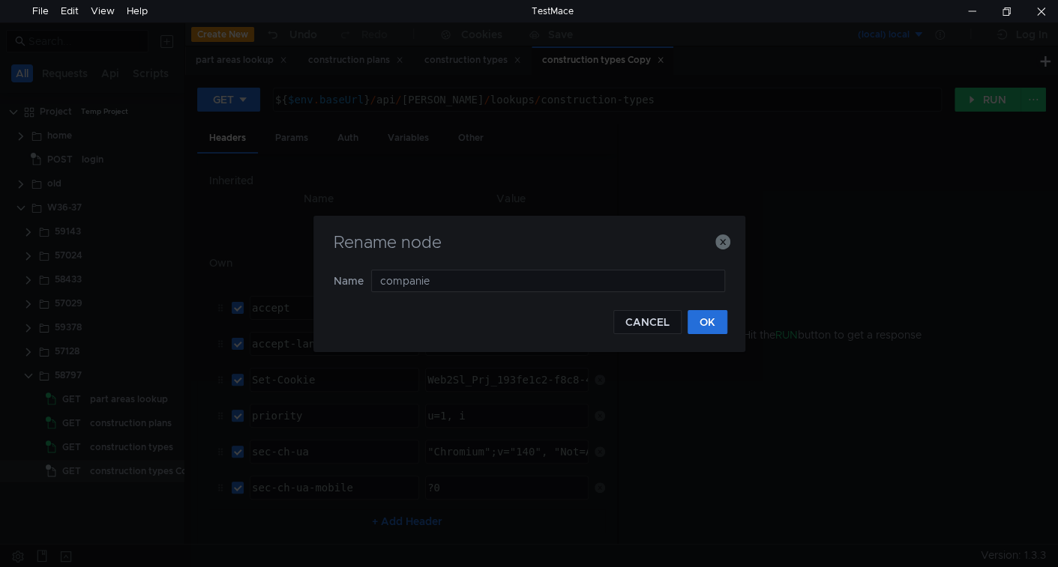
type input "companies"
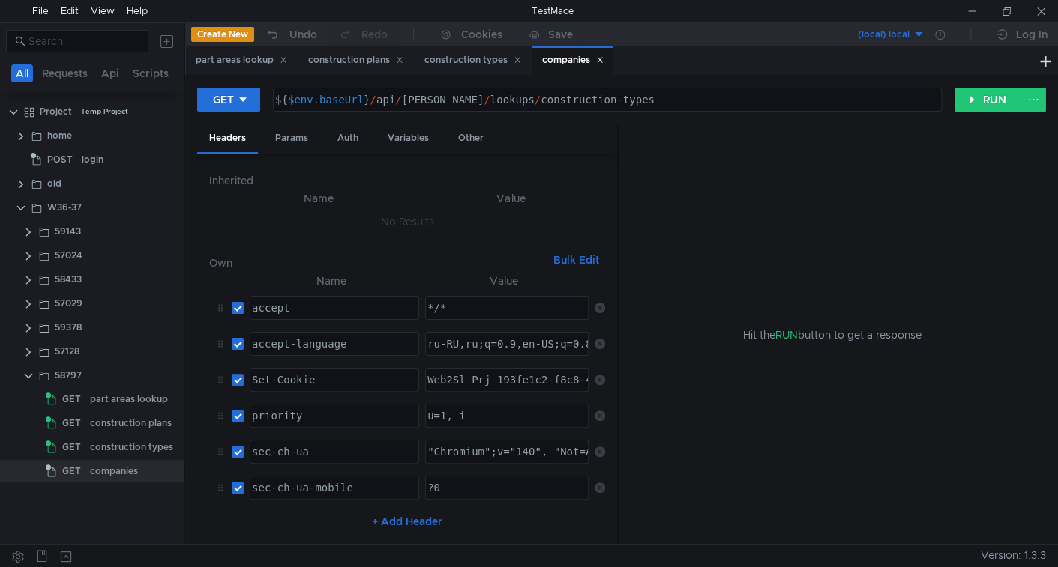
click at [384, 99] on div "${ $env . baseUrl } / api / [PERSON_NAME] / lookups / construction-types" at bounding box center [605, 112] width 667 height 36
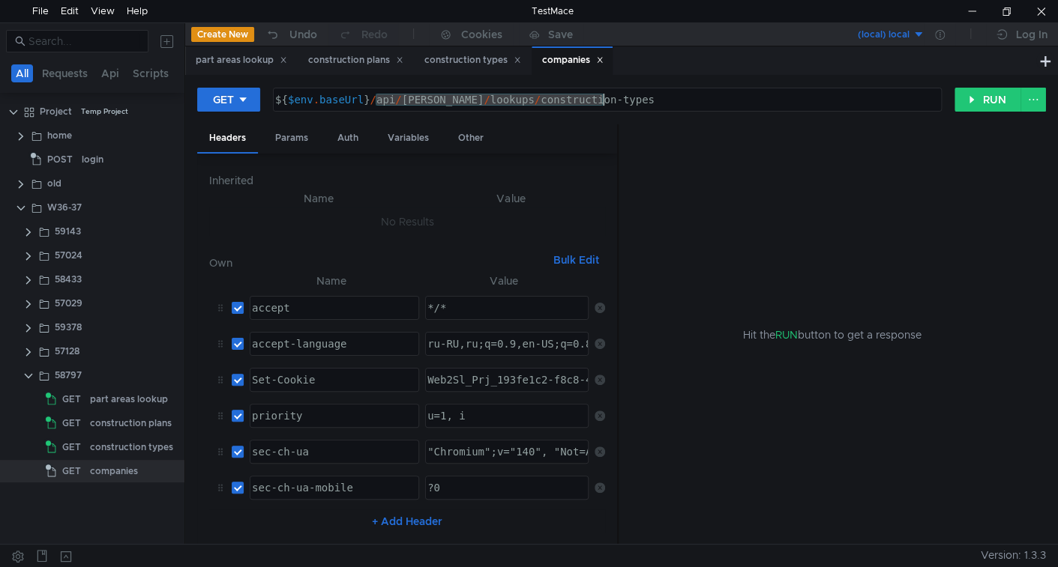
drag, startPoint x: 384, startPoint y: 99, endPoint x: 663, endPoint y: 112, distance: 279.9
click at [663, 112] on div "GET ${$env.baseUrl}/api/[PERSON_NAME]/lookups/construction-types ${ $env . base…" at bounding box center [621, 105] width 848 height 37
paste textarea "v2/lookup"
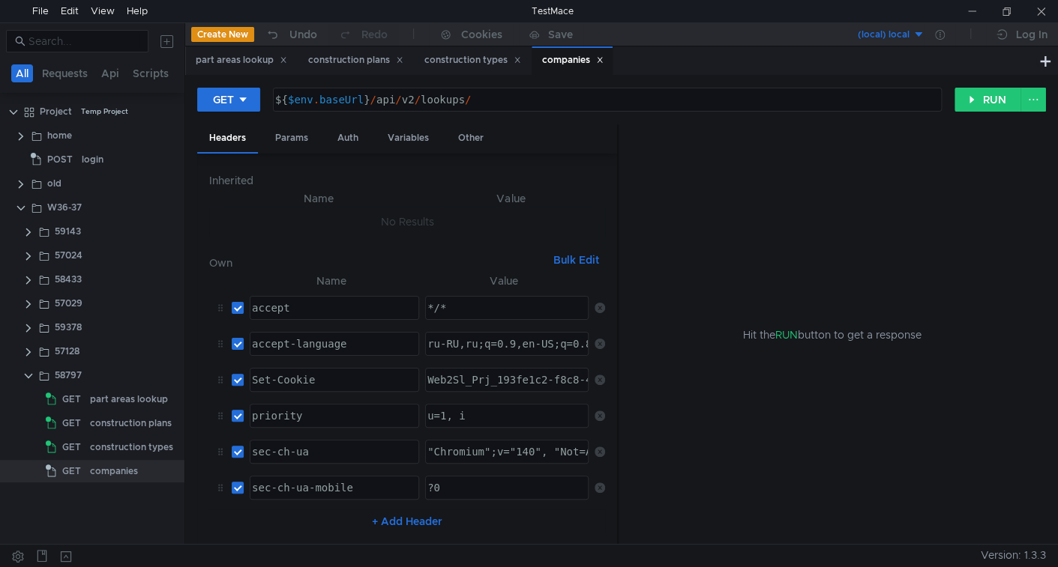
click at [539, 103] on div "${ $env . baseUrl } / api / v2 / lookups /" at bounding box center [605, 112] width 667 height 36
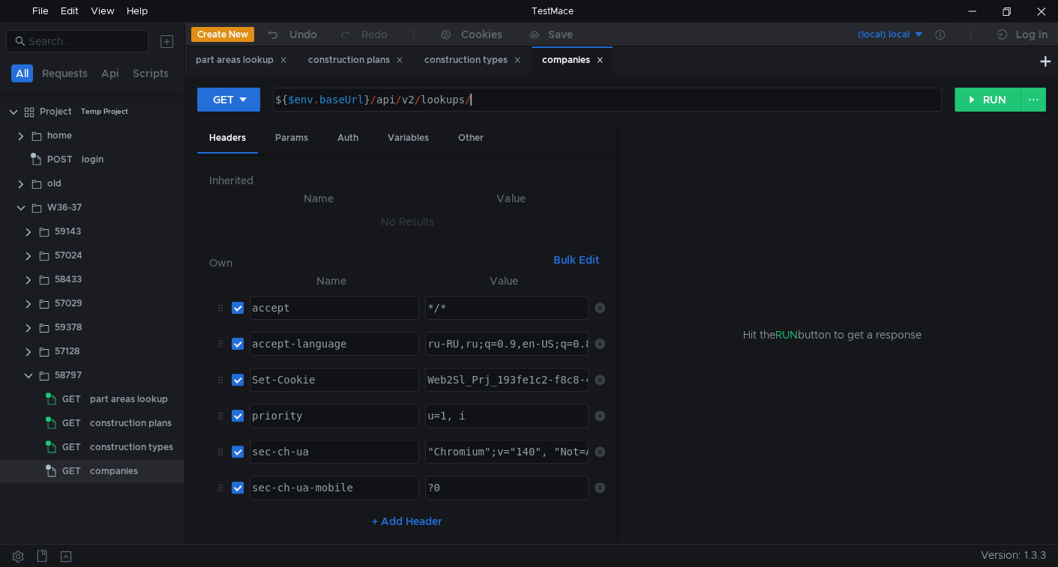
paste textarea "companies-by-permissions"
type textarea "${$env.baseUrl}/api/v2/lookups/companies-by-permissions"
click at [102, 473] on div "companies" at bounding box center [114, 471] width 48 height 22
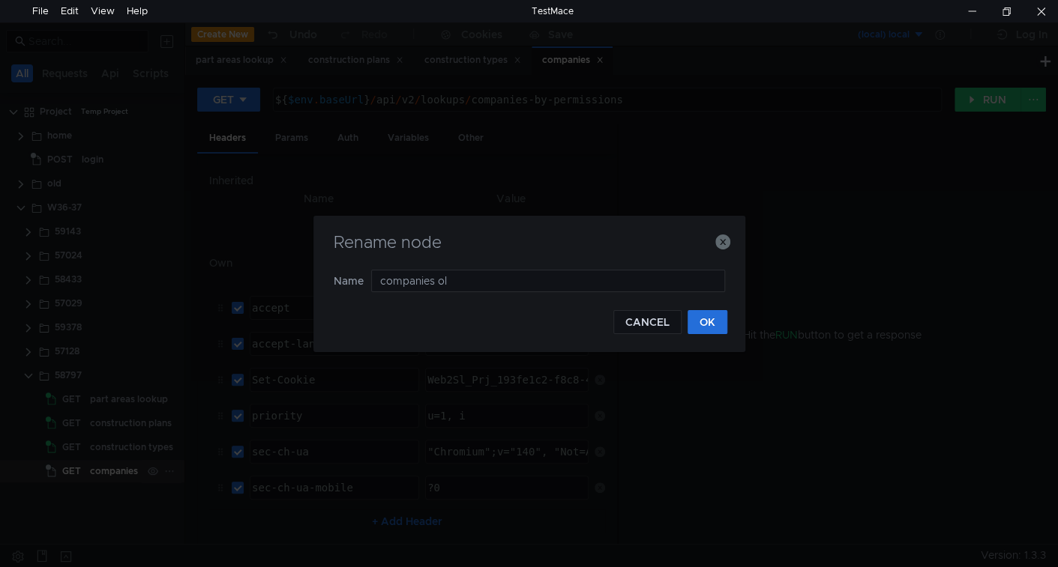
type input "companies old"
